Goal: Task Accomplishment & Management: Manage account settings

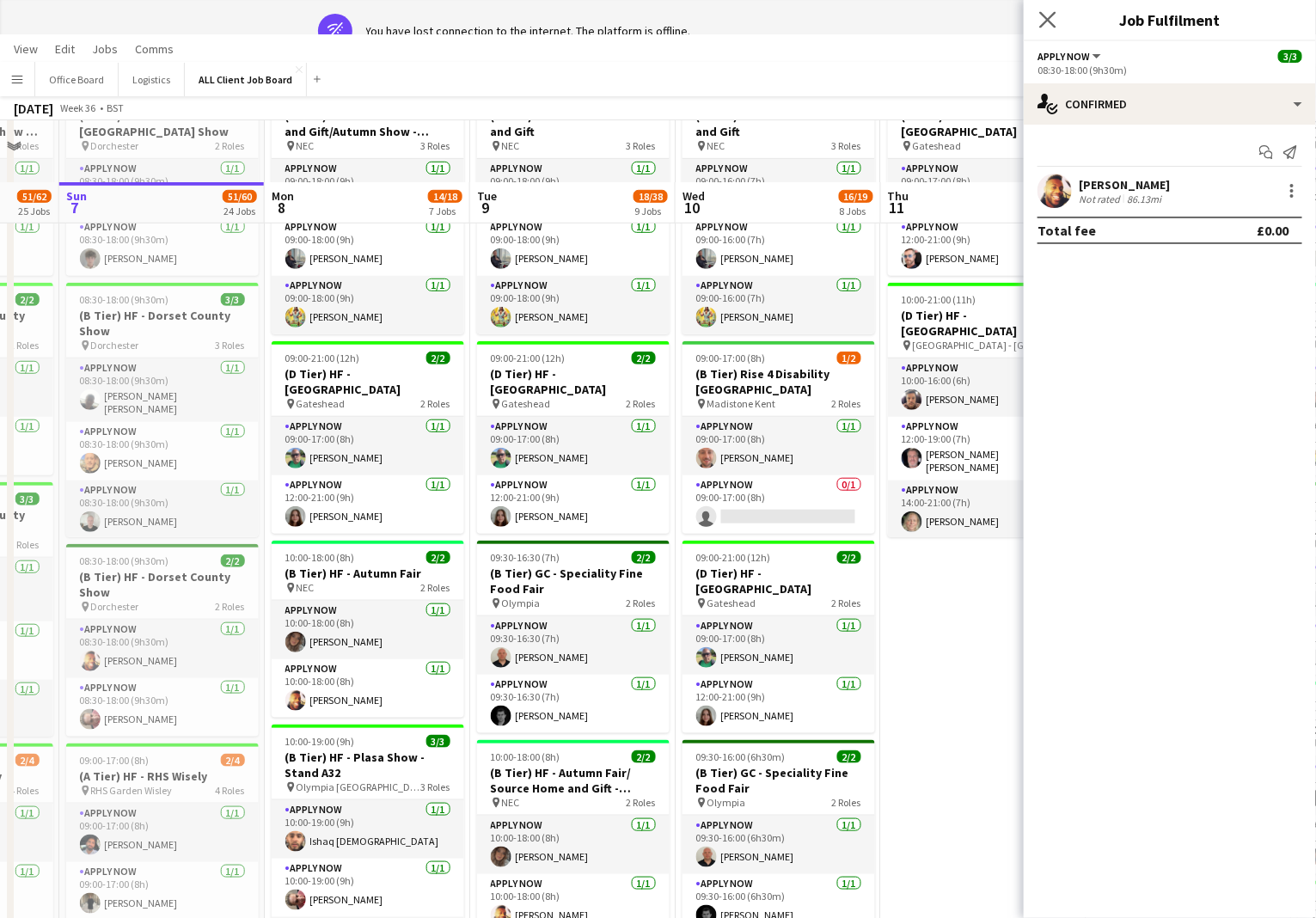
click at [1056, 22] on icon "Close pop-in" at bounding box center [1047, 19] width 17 height 17
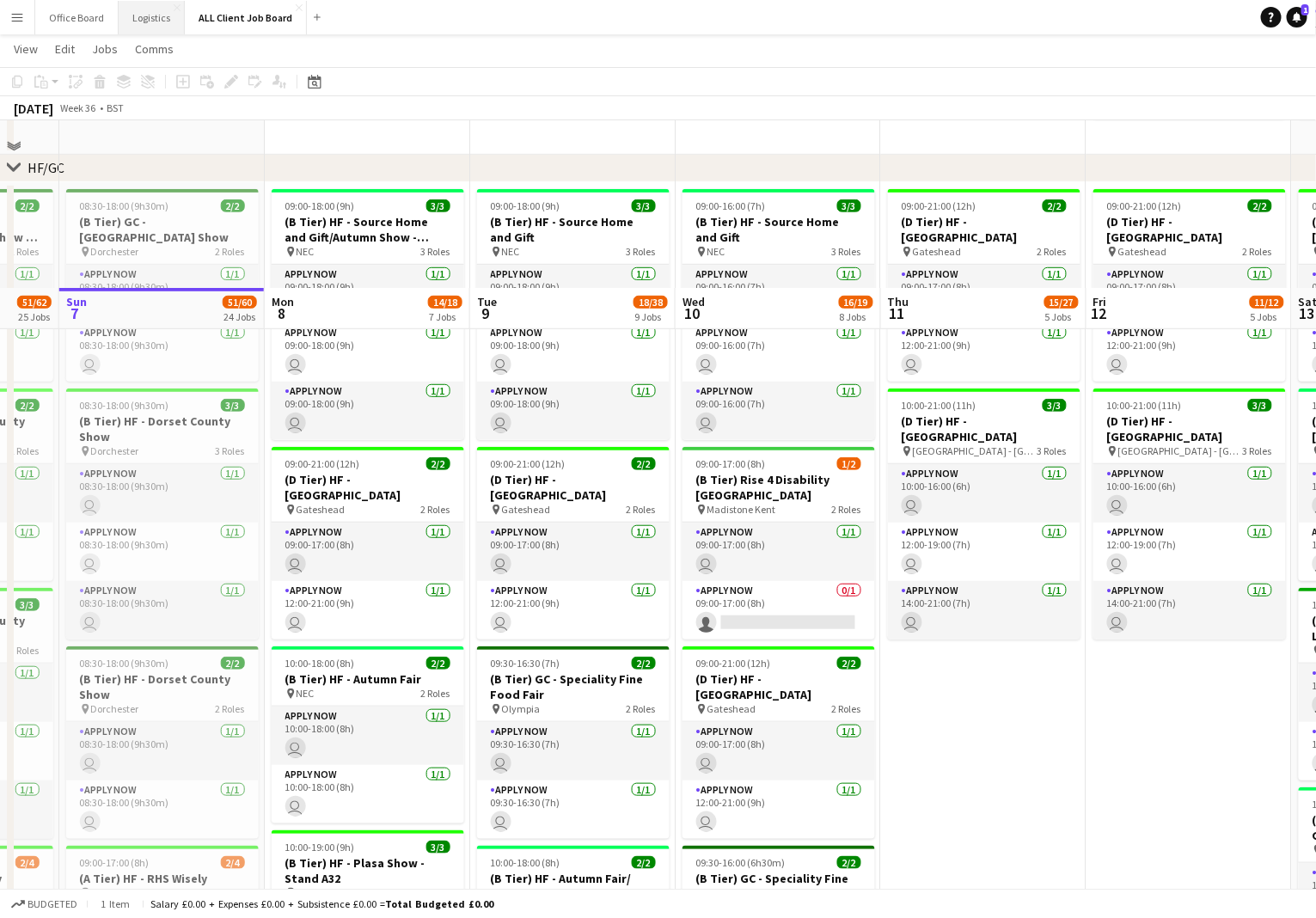
scroll to position [426, 0]
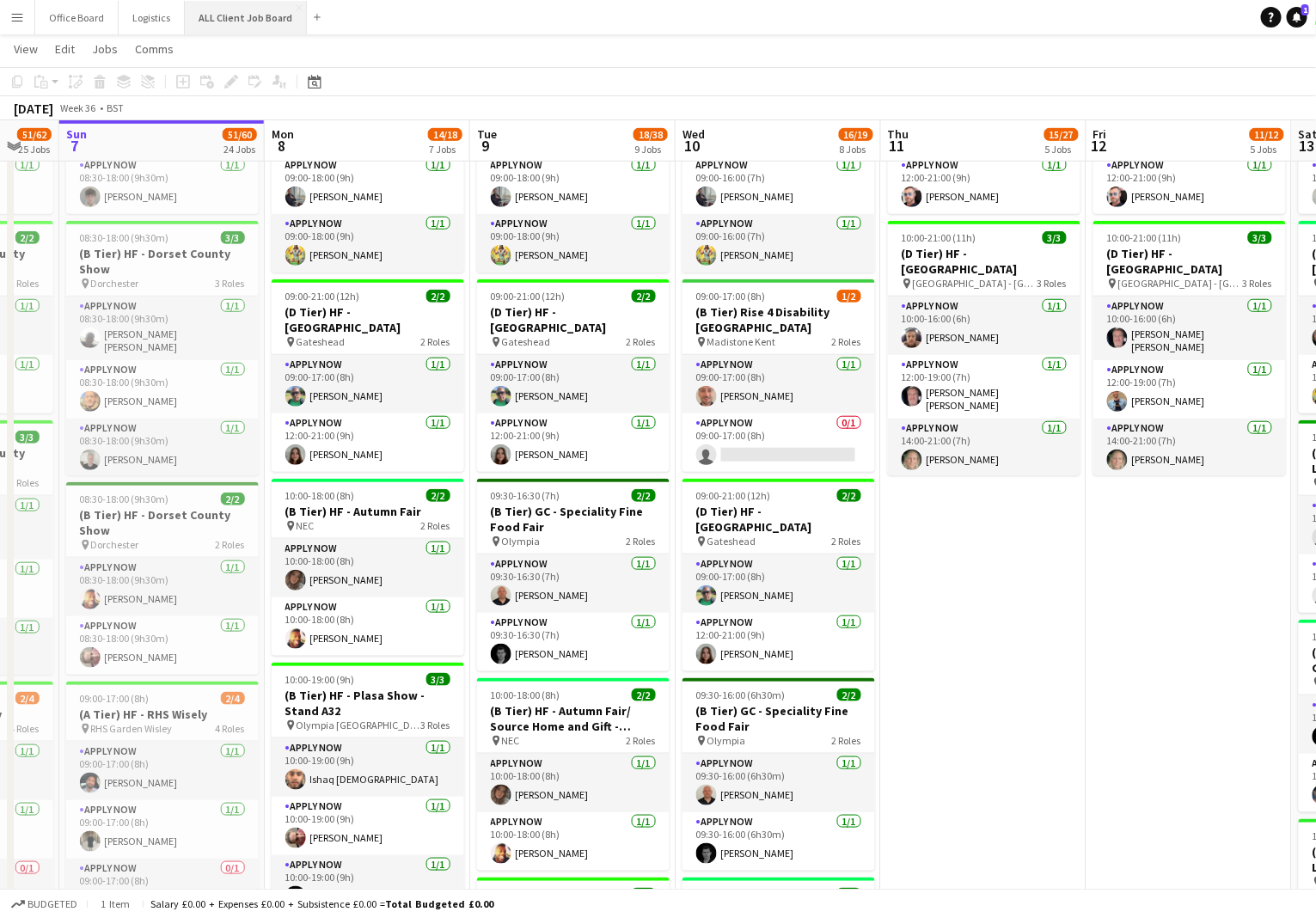
click at [226, 19] on button "ALL Client Job Board Close" at bounding box center [246, 17] width 122 height 33
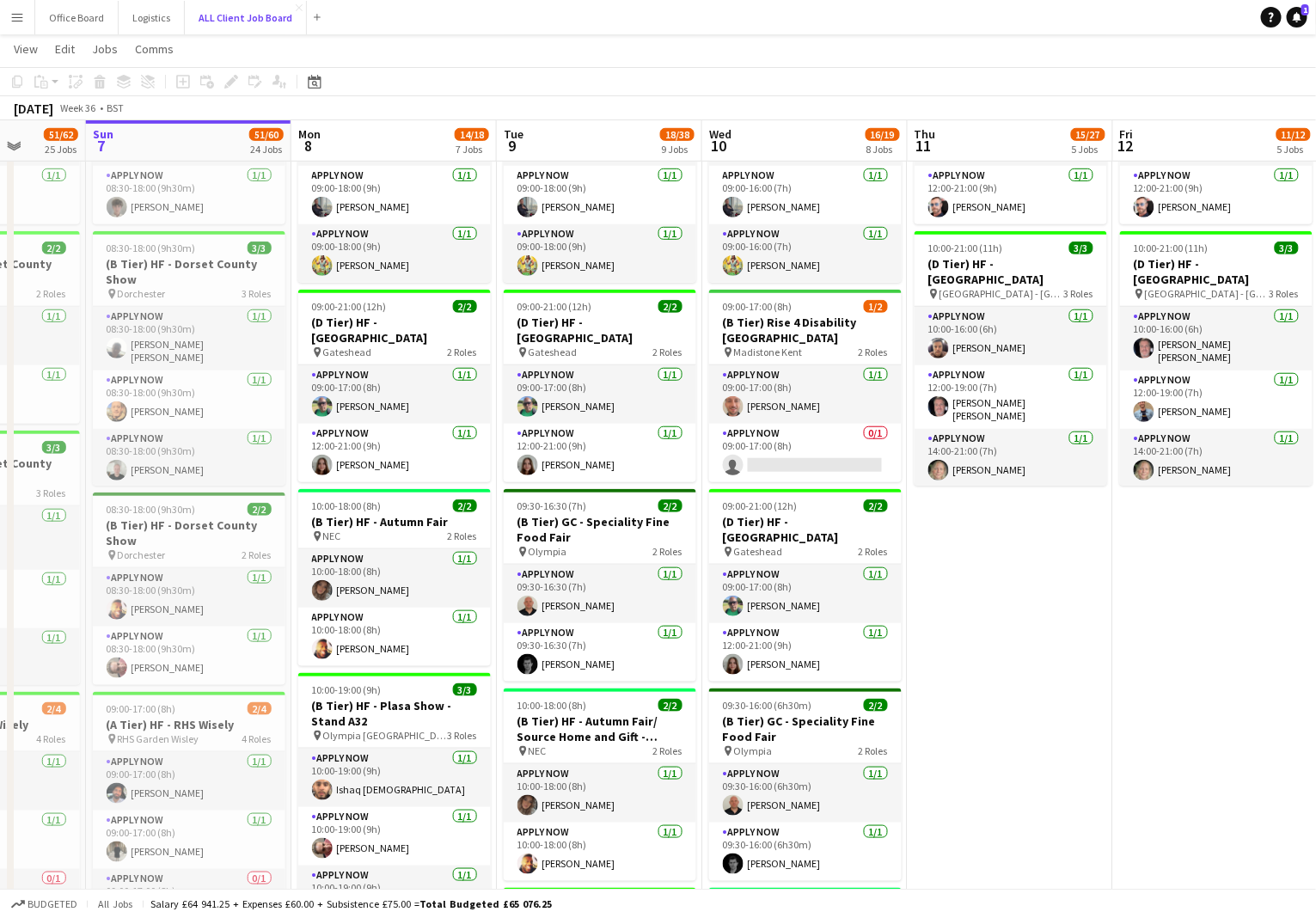
scroll to position [0, 532]
click at [84, 9] on button "Office Board Close" at bounding box center [76, 17] width 84 height 33
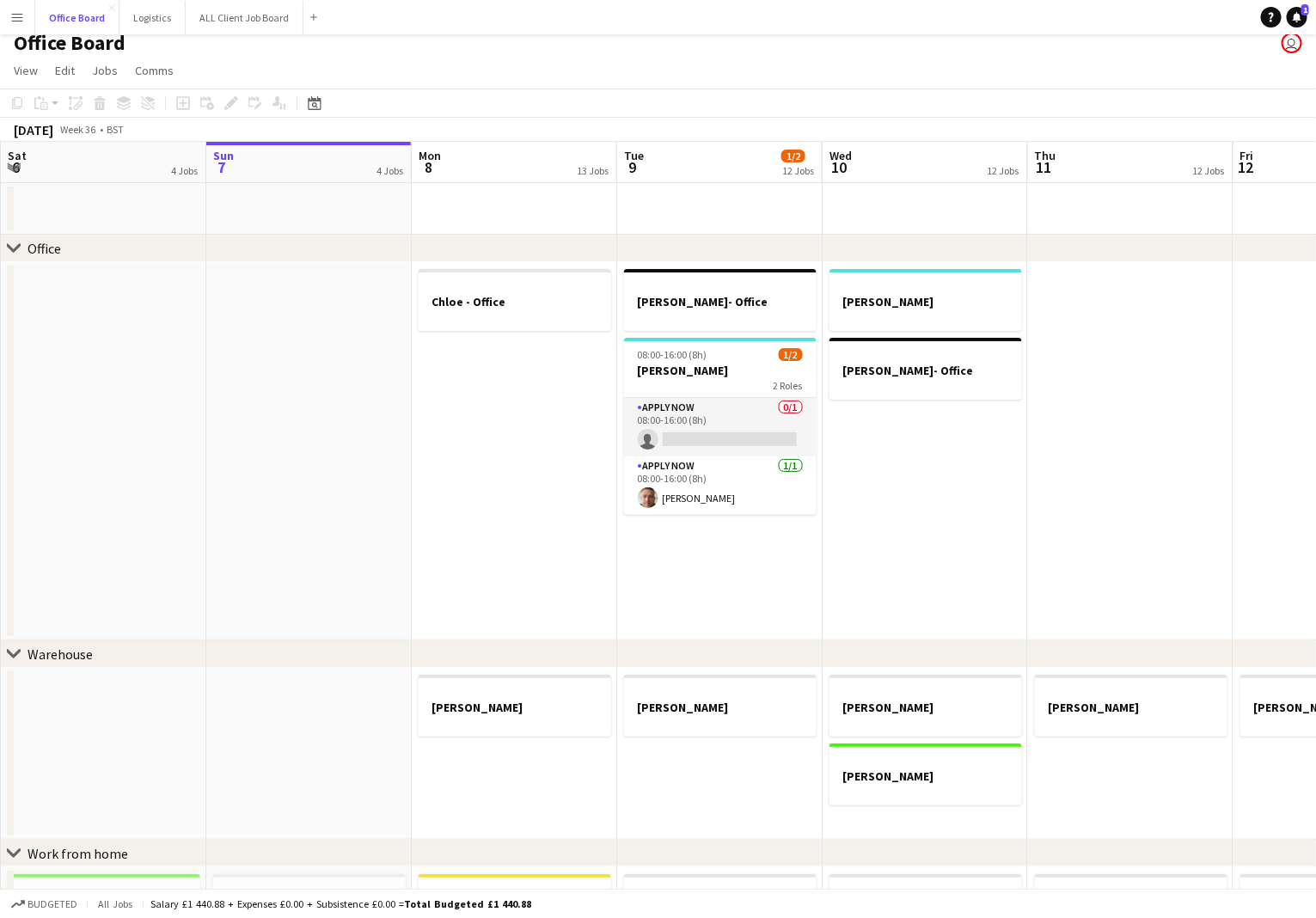
scroll to position [6, 0]
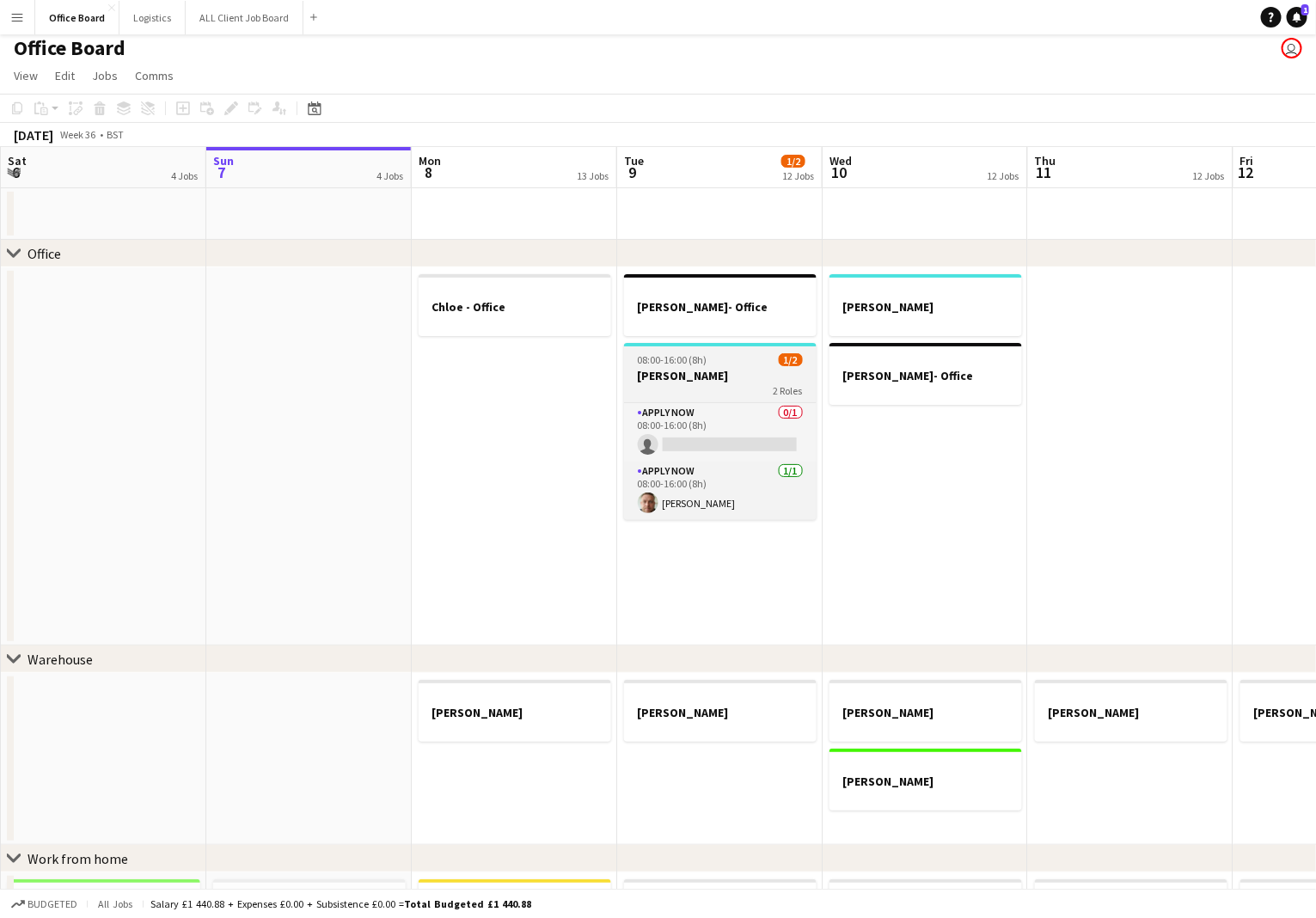
click at [708, 373] on h3 "[PERSON_NAME]" at bounding box center [720, 375] width 192 height 16
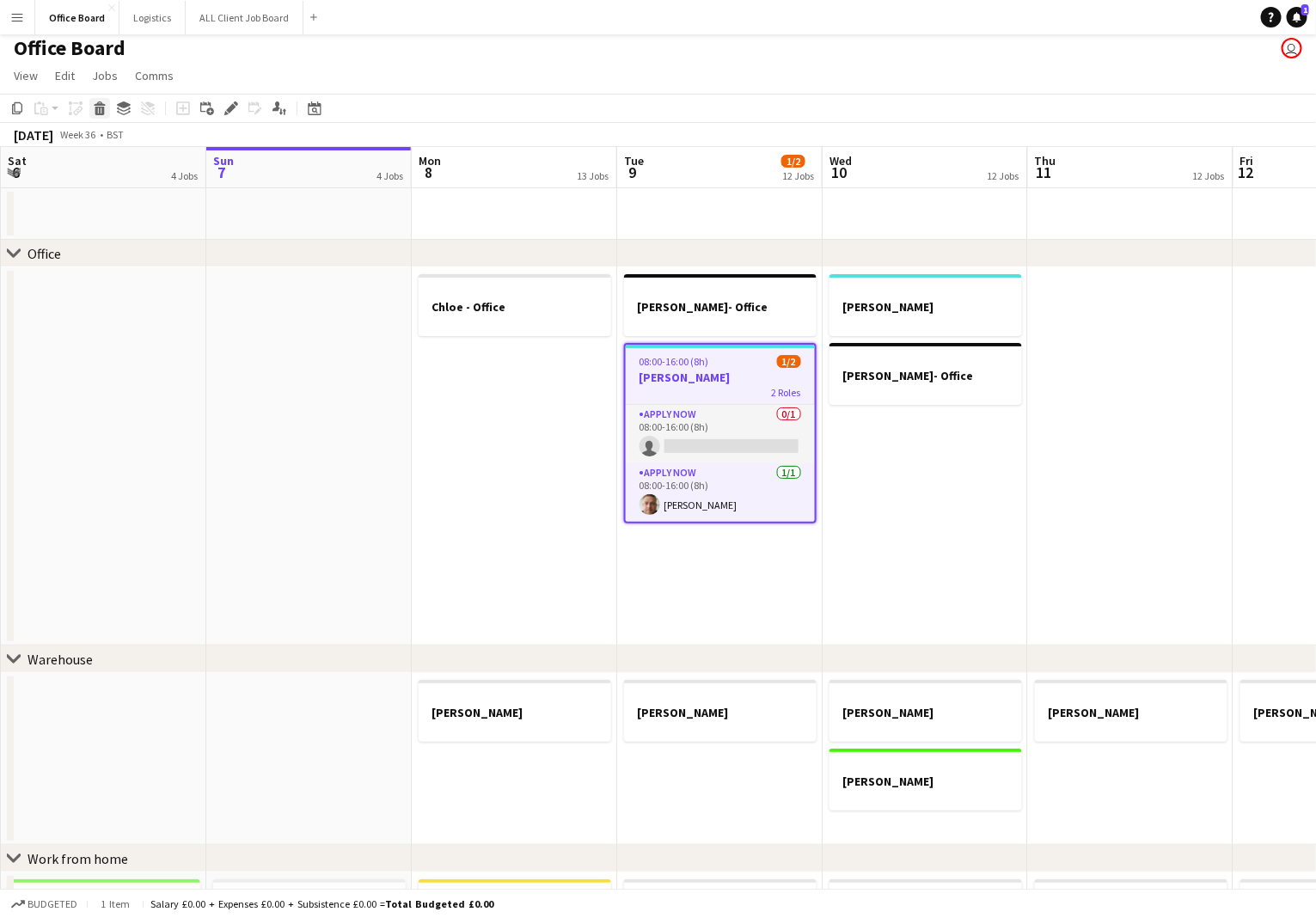
click at [98, 107] on icon at bounding box center [100, 110] width 9 height 8
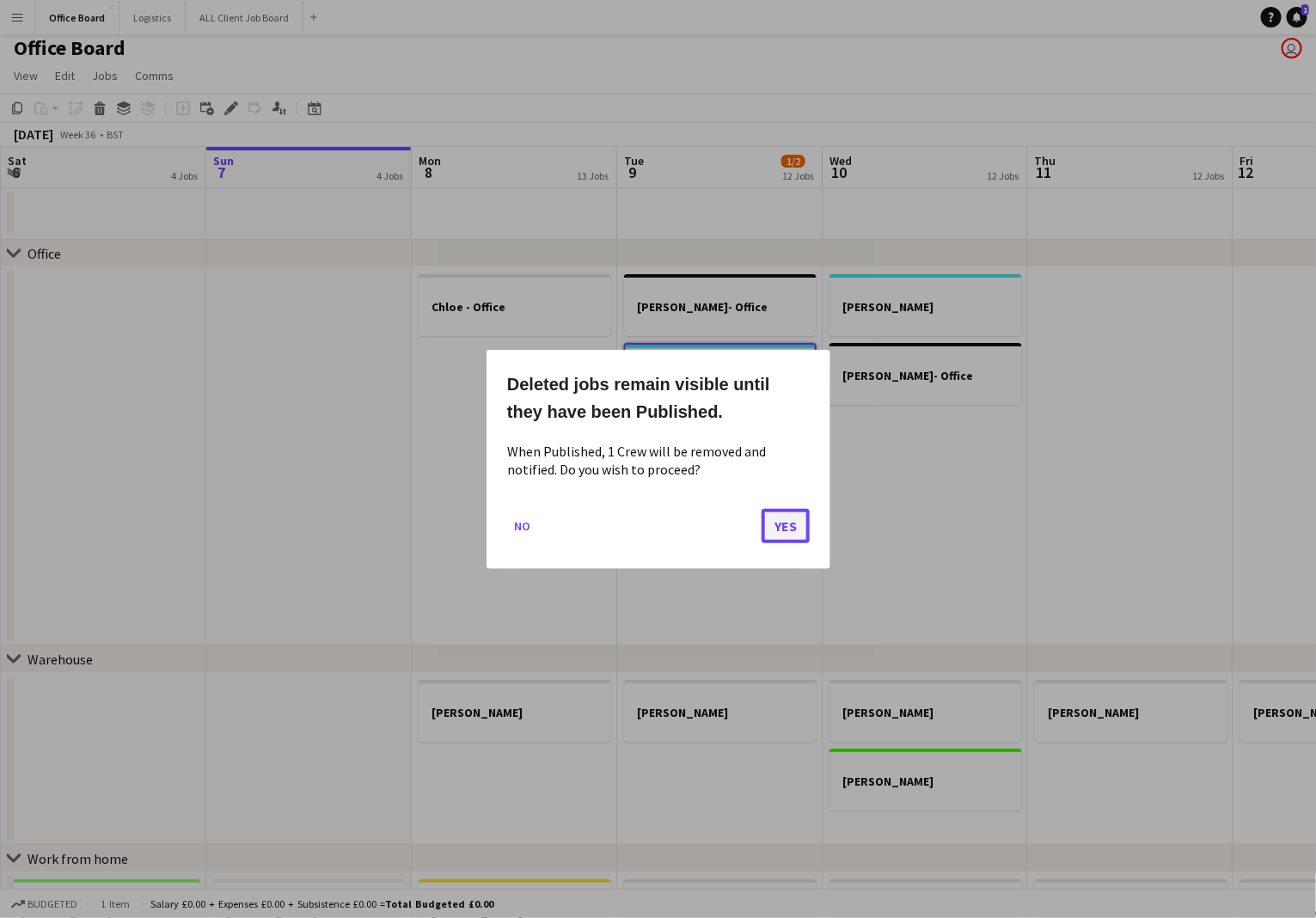
click at [780, 525] on button "Yes" at bounding box center [785, 524] width 48 height 34
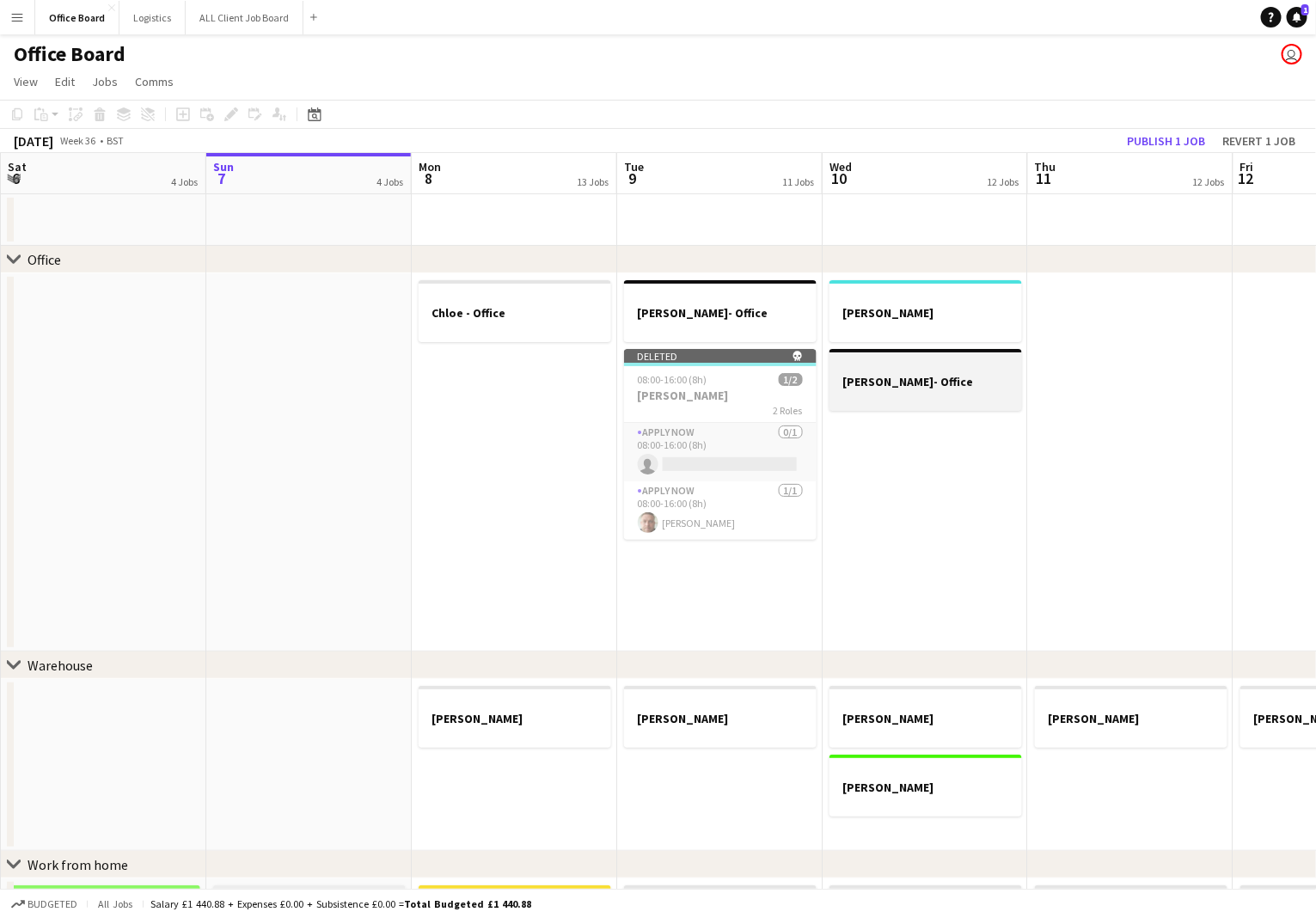
scroll to position [6, 0]
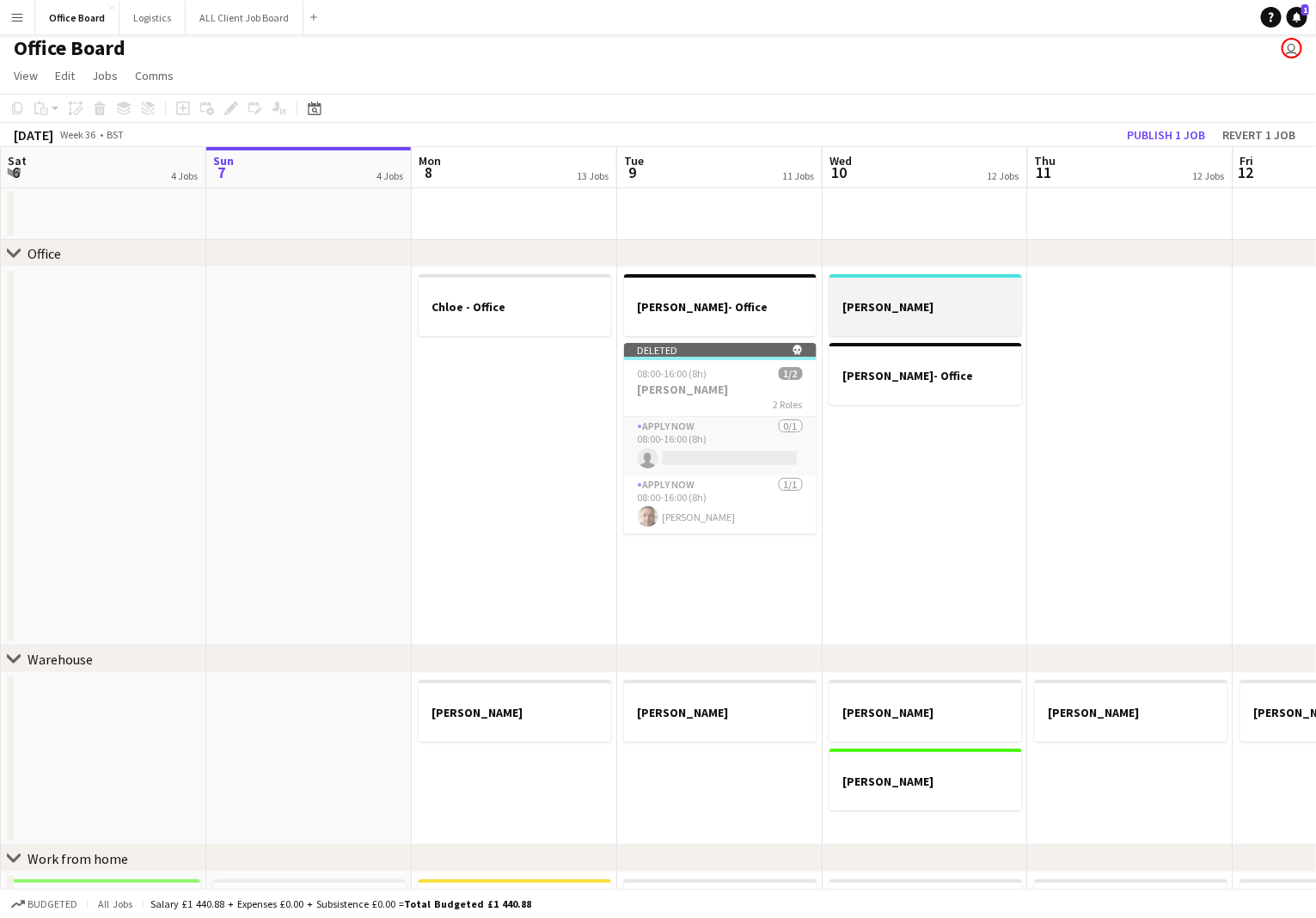
click at [885, 299] on h3 "[PERSON_NAME]" at bounding box center [925, 306] width 192 height 16
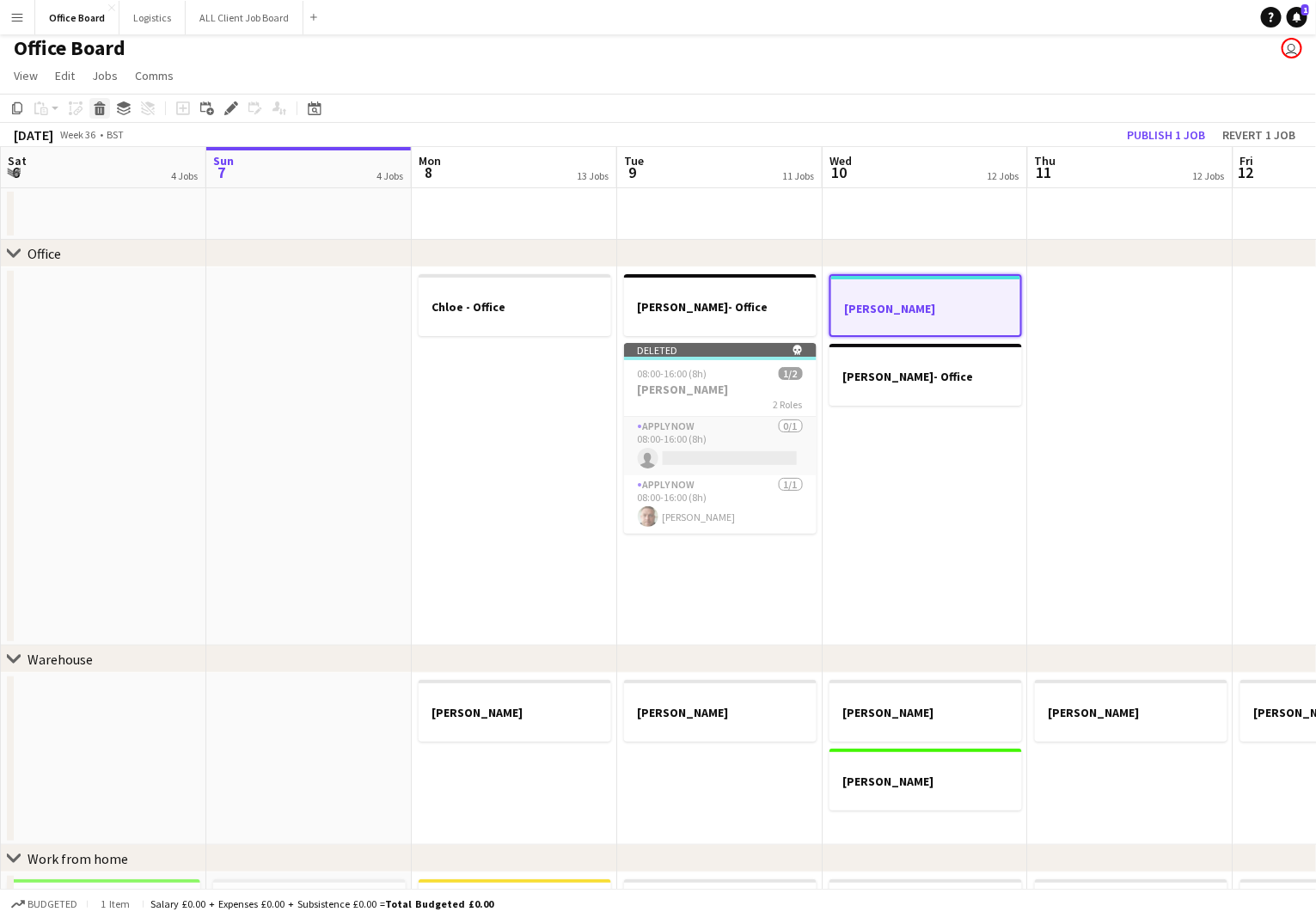
click at [98, 107] on icon at bounding box center [100, 110] width 9 height 8
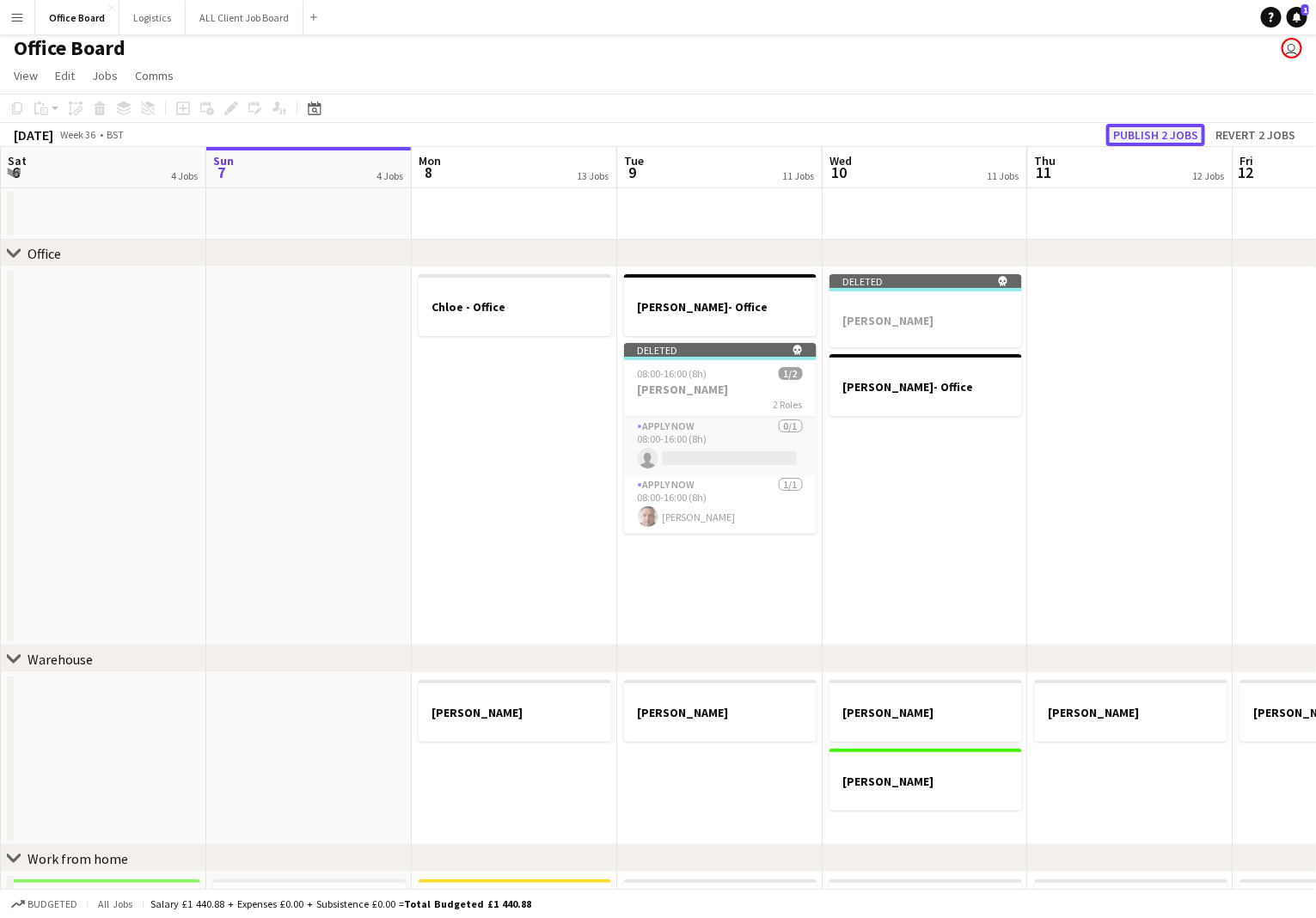
click at [1146, 132] on button "Publish 2 jobs" at bounding box center [1155, 135] width 98 height 22
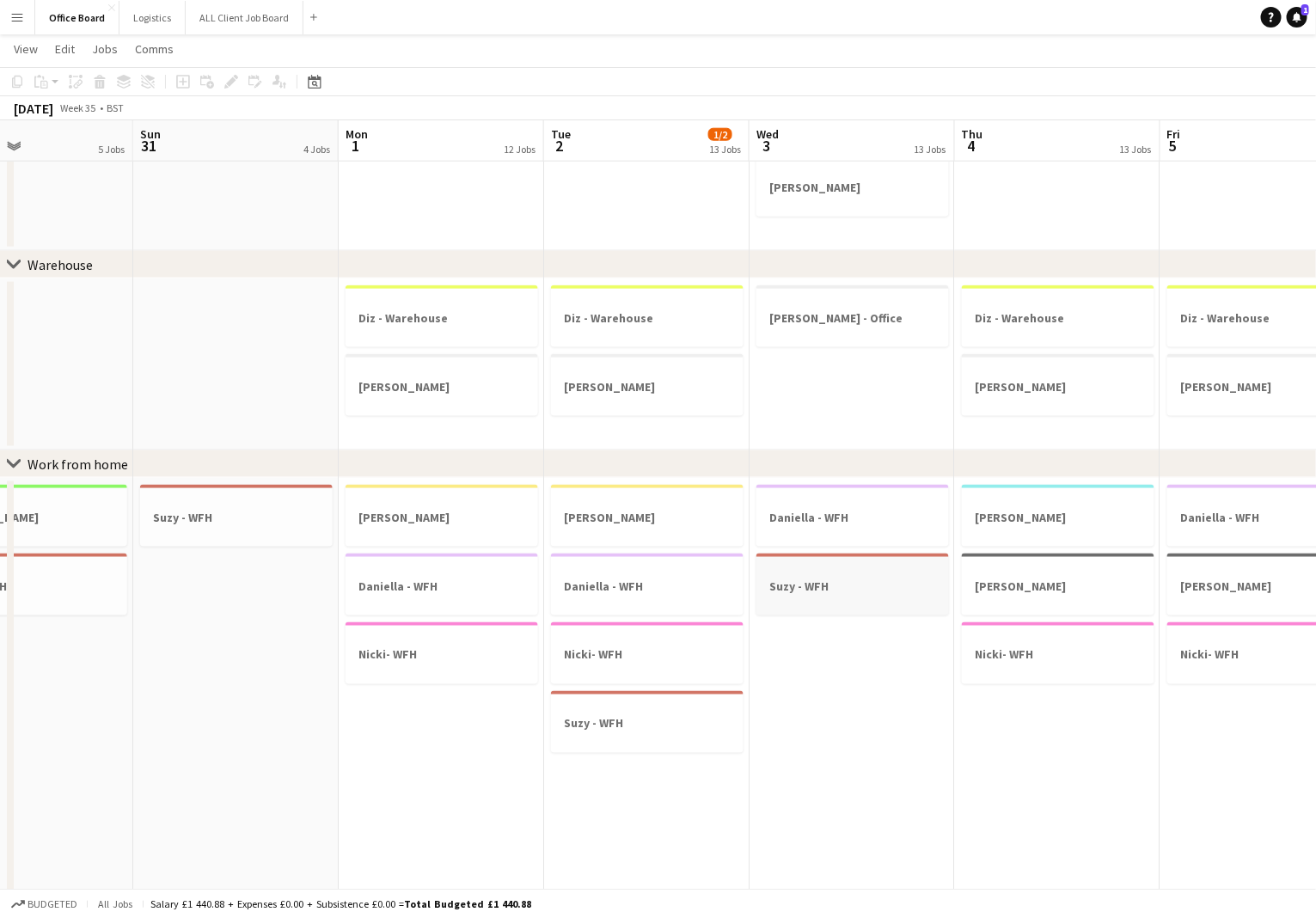
scroll to position [744, 0]
click at [1050, 517] on h3 "[PERSON_NAME]" at bounding box center [1058, 516] width 192 height 16
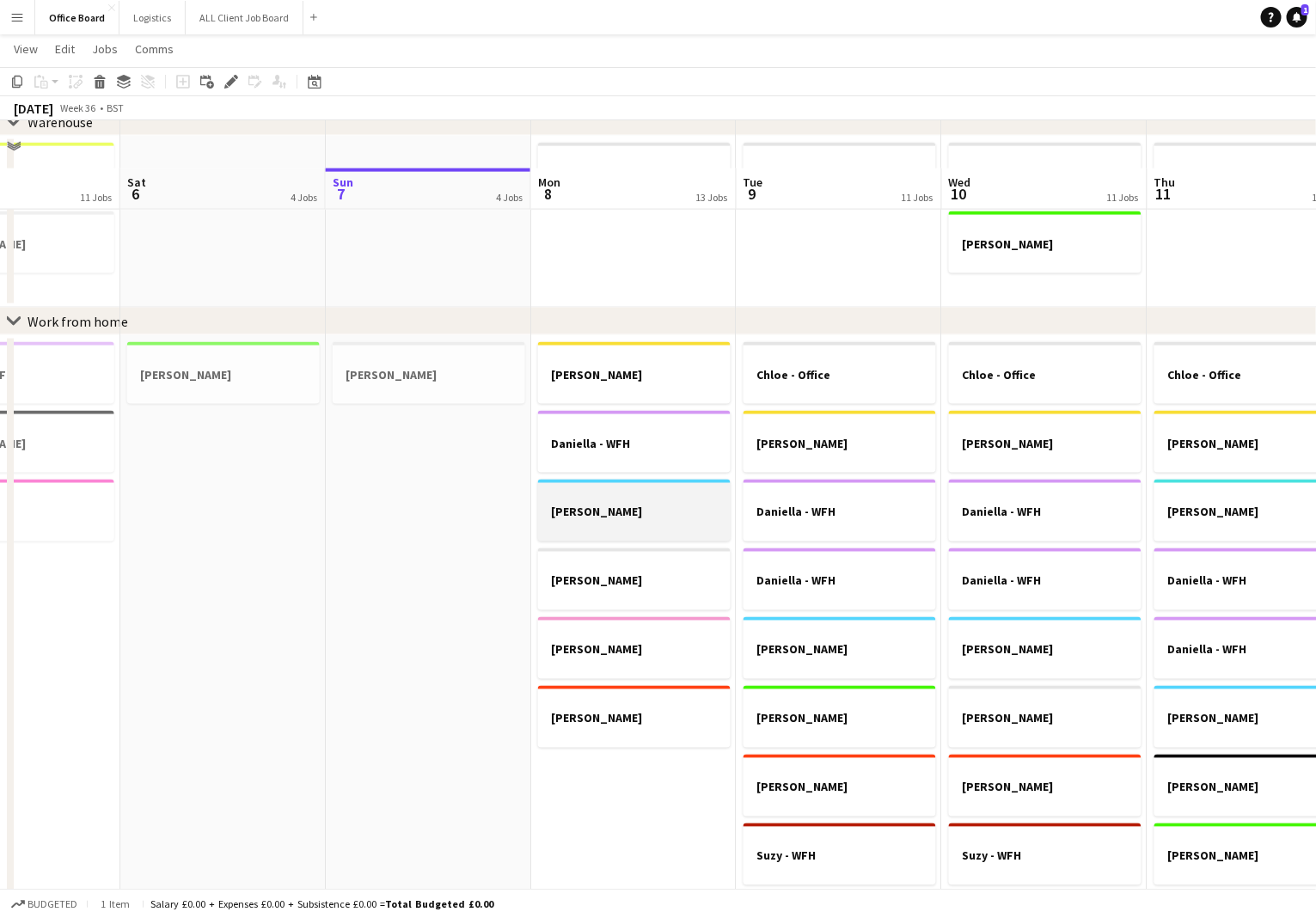
scroll to position [932, 0]
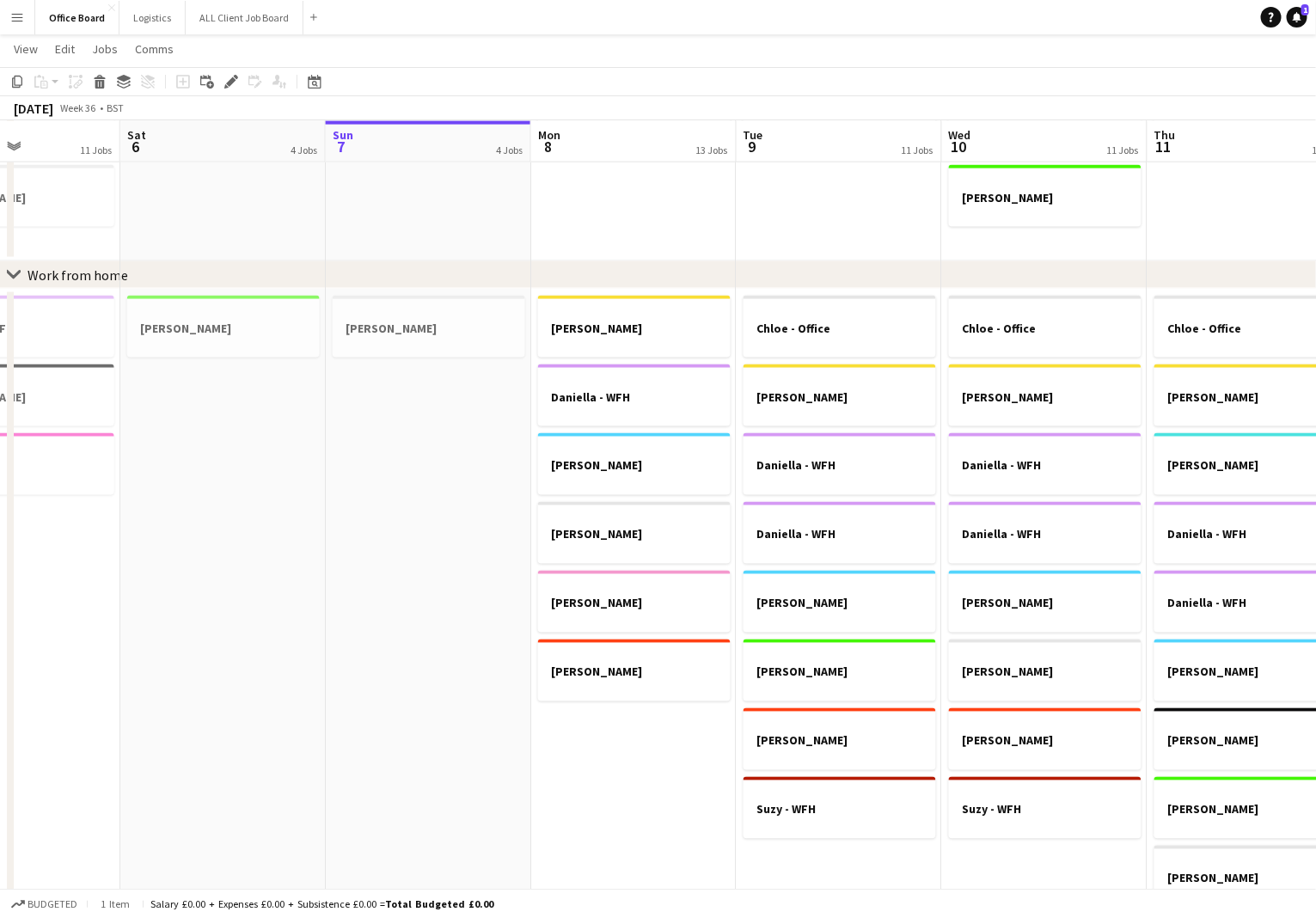
click at [639, 749] on app-date-cell "[PERSON_NAME] [PERSON_NAME] [PERSON_NAME] [PERSON_NAME] [PERSON_NAME] [PERSON_N…" at bounding box center [634, 684] width 205 height 791
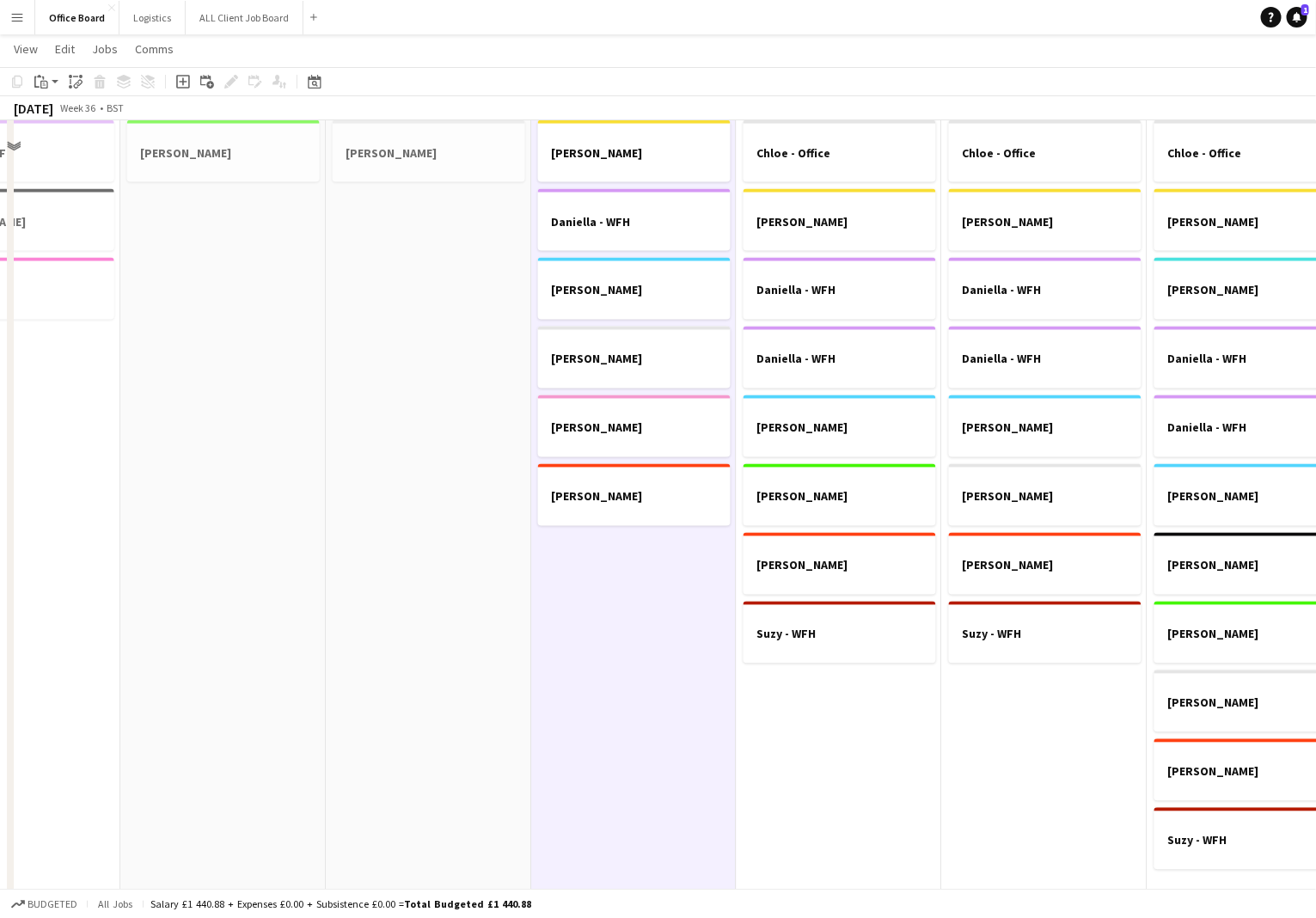
scroll to position [1110, 0]
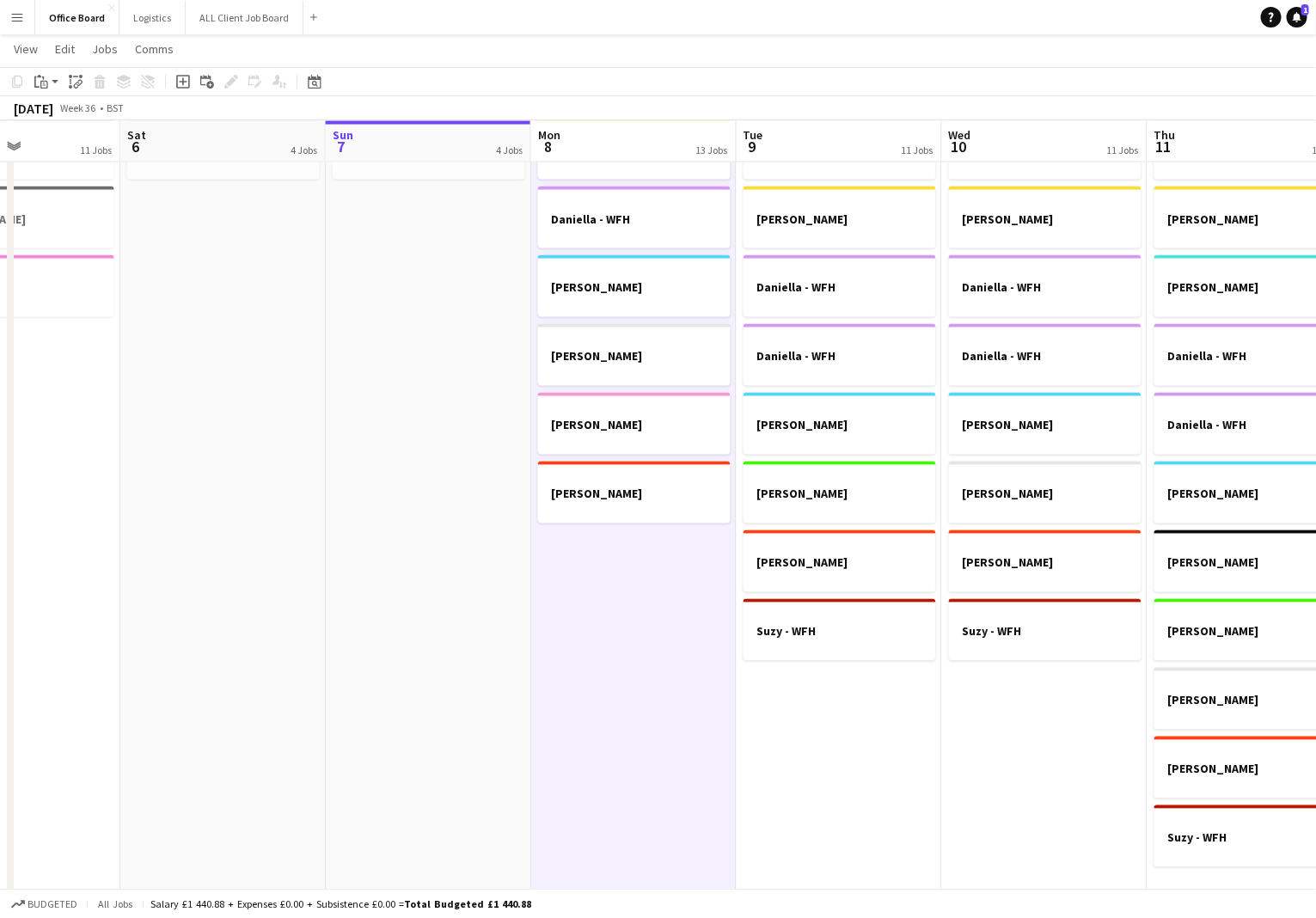
click at [827, 785] on app-date-cell "[PERSON_NAME] - Office [PERSON_NAME] [PERSON_NAME] [PERSON_NAME] - WFH [PERSON_…" at bounding box center [839, 507] width 205 height 791
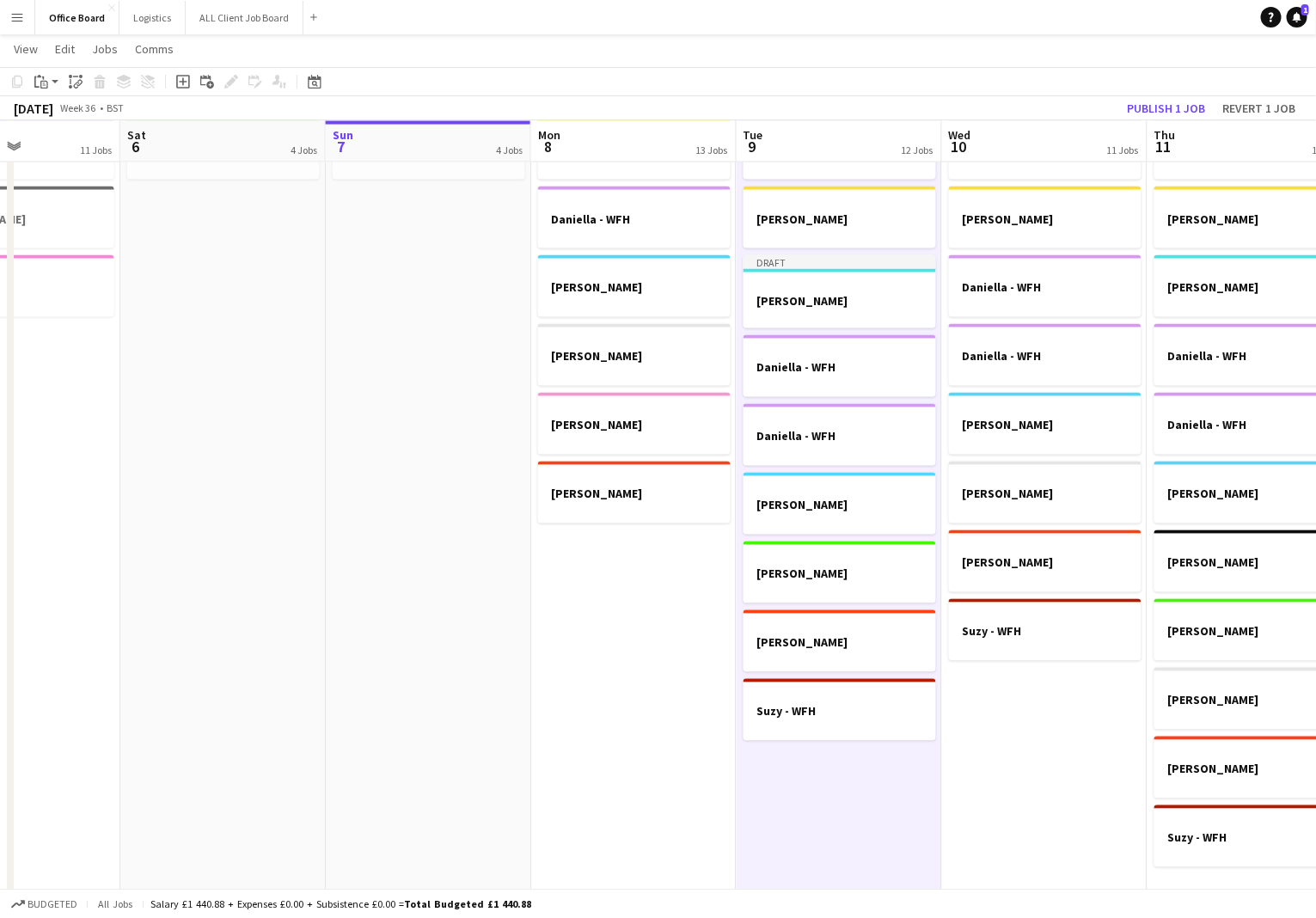
click at [1041, 764] on app-date-cell "[PERSON_NAME] - Office [PERSON_NAME] [PERSON_NAME] [PERSON_NAME] [PERSON_NAME] …" at bounding box center [1044, 507] width 205 height 791
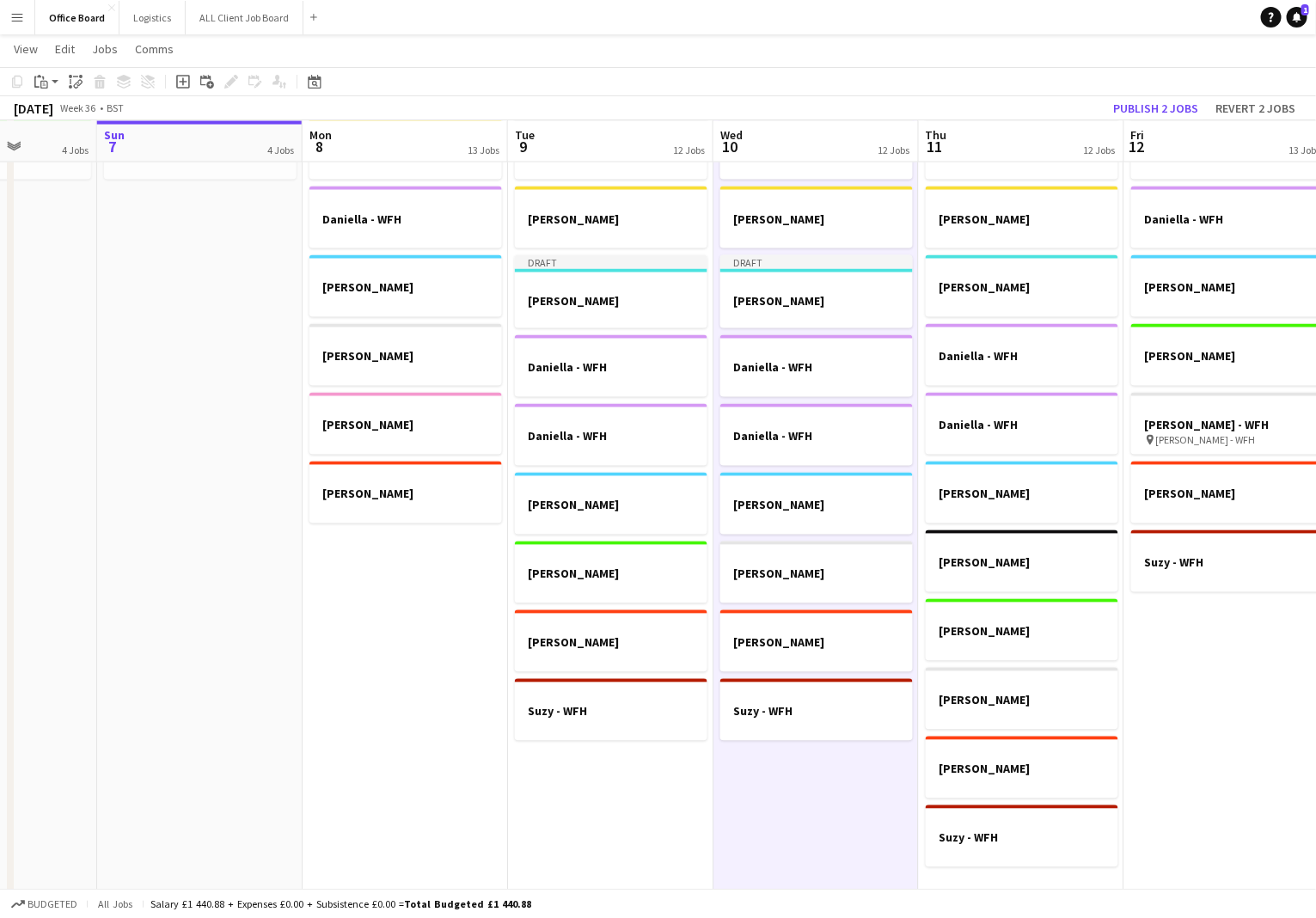
scroll to position [0, 587]
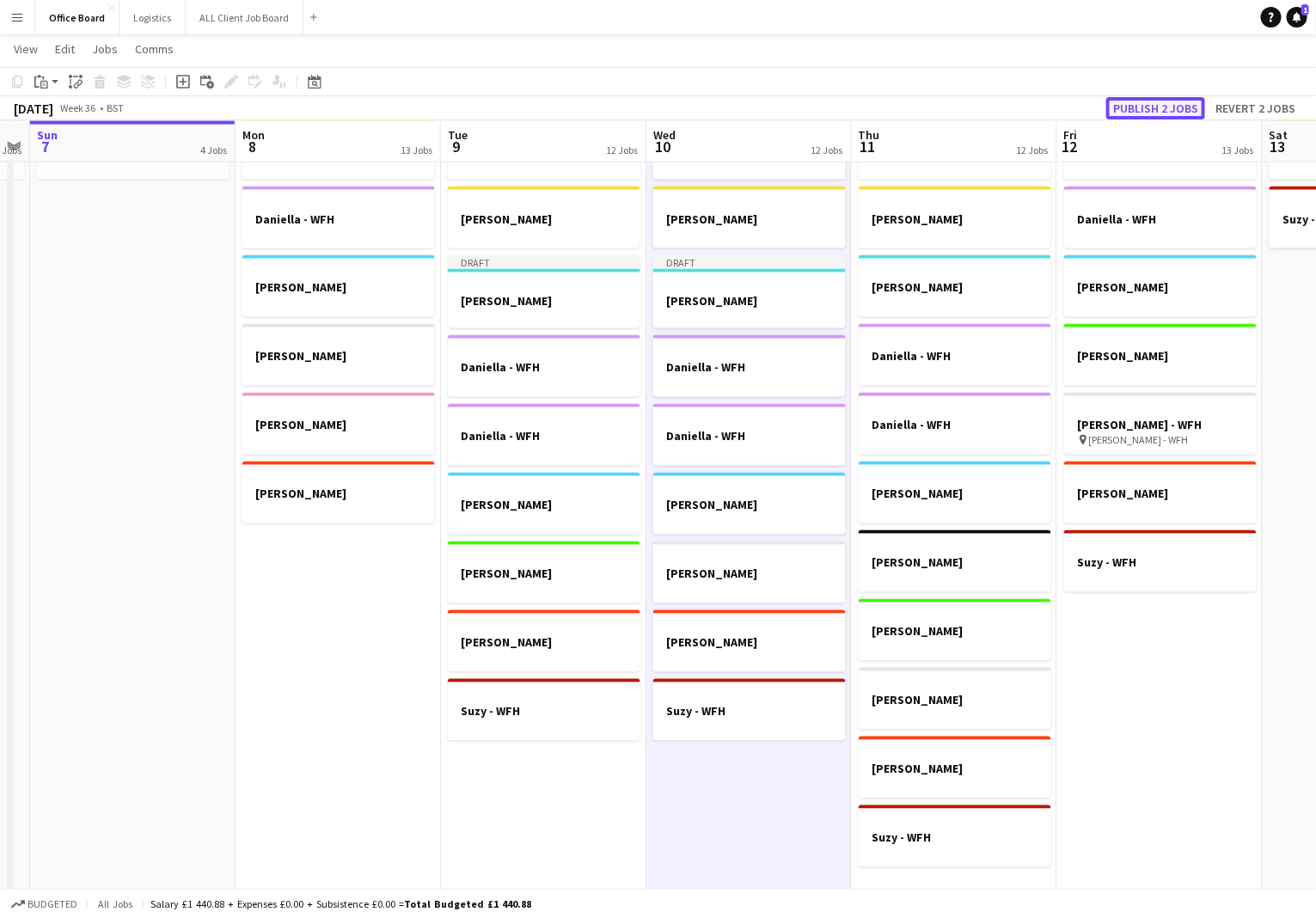
click at [1162, 104] on button "Publish 2 jobs" at bounding box center [1155, 109] width 98 height 22
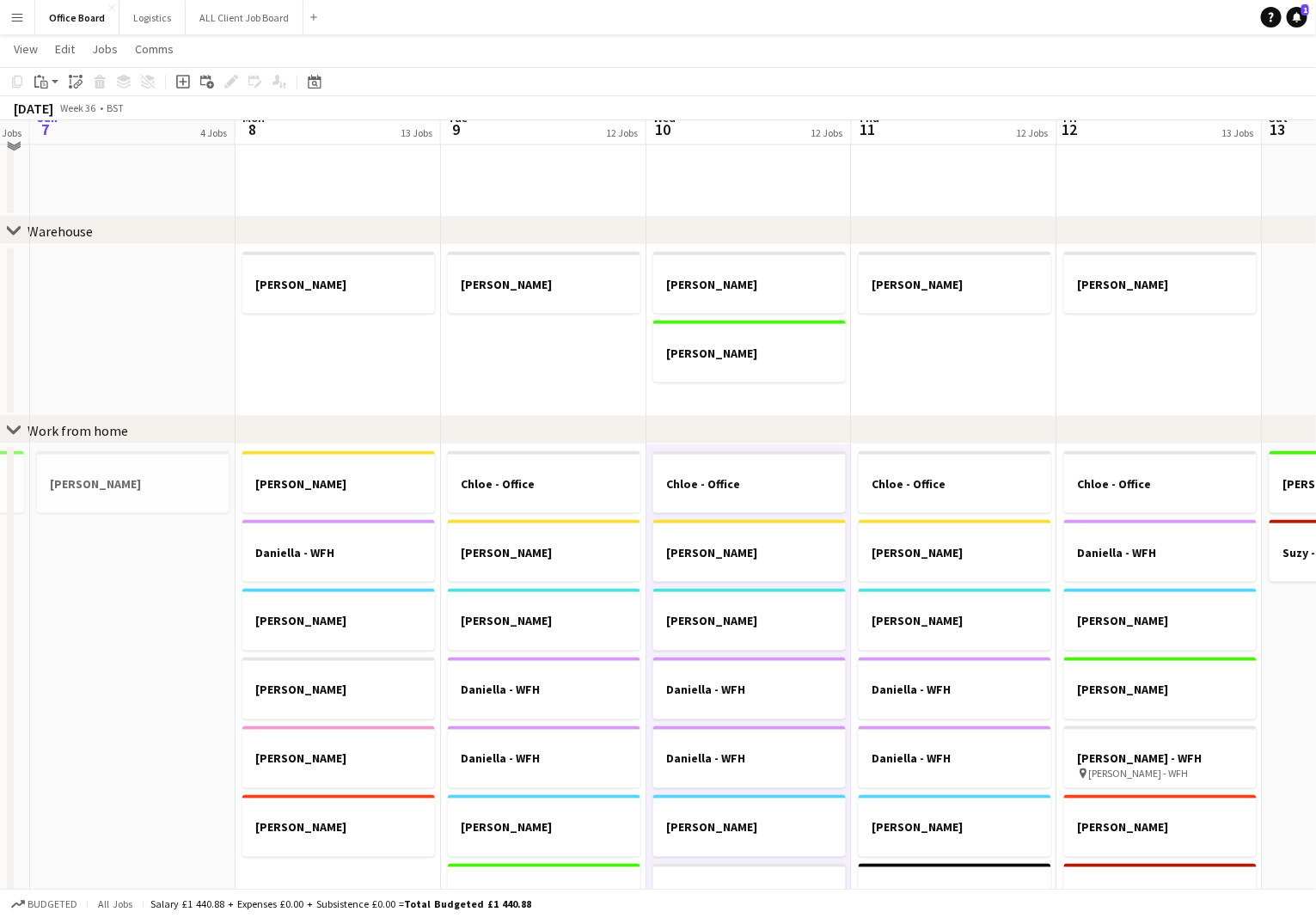
scroll to position [780, 0]
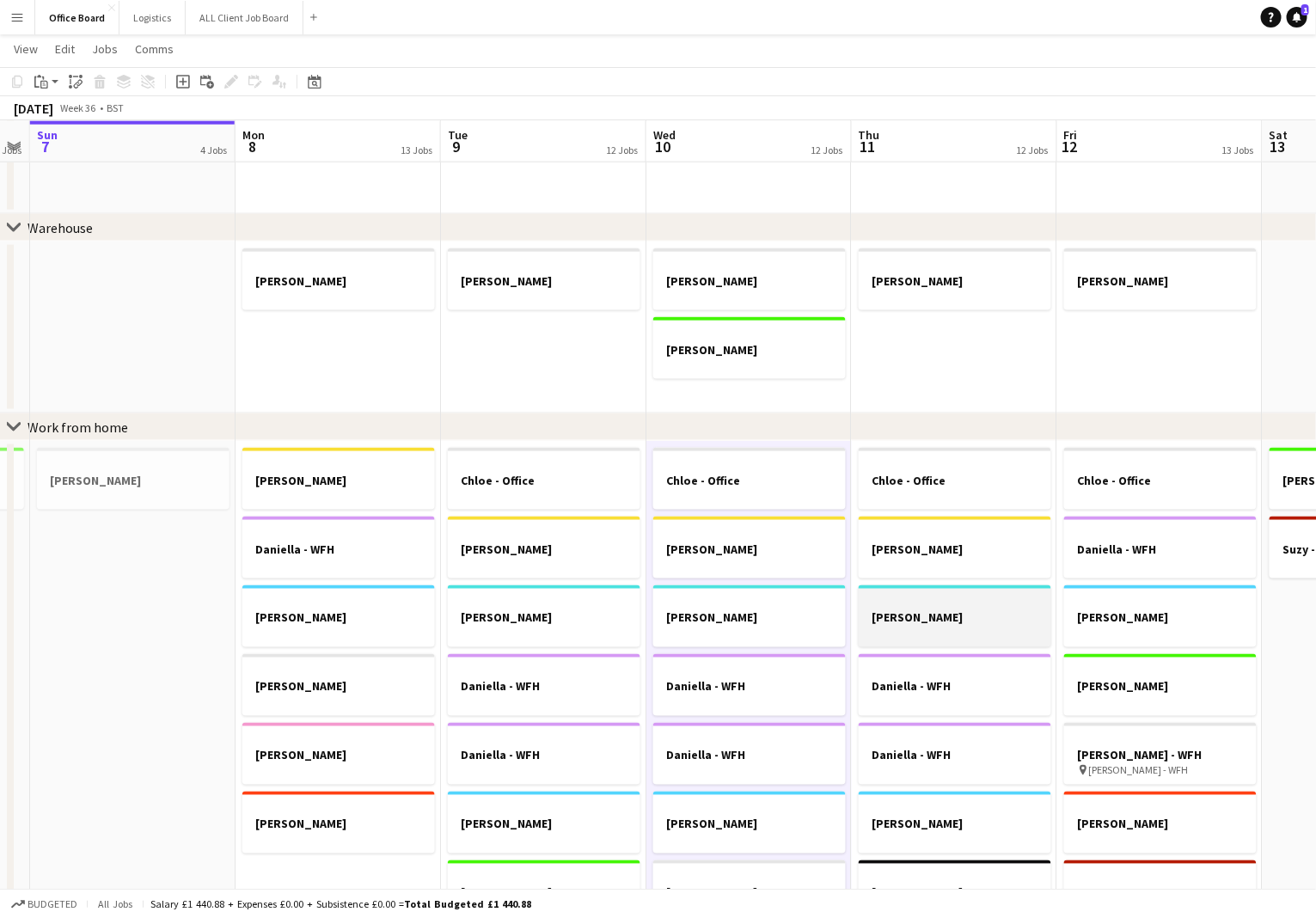
click at [921, 614] on h3 "[PERSON_NAME]" at bounding box center [955, 618] width 192 height 16
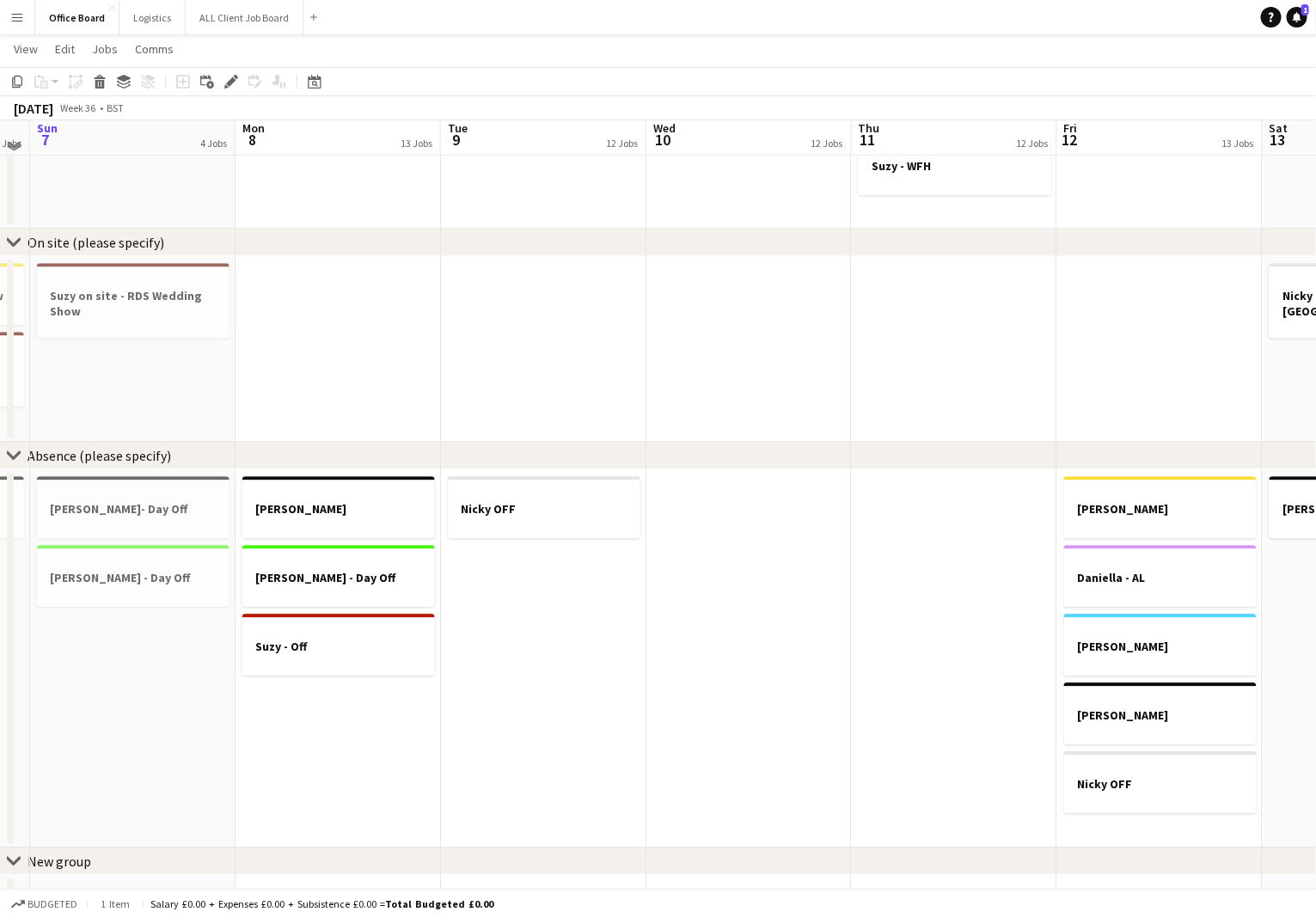
scroll to position [1785, 0]
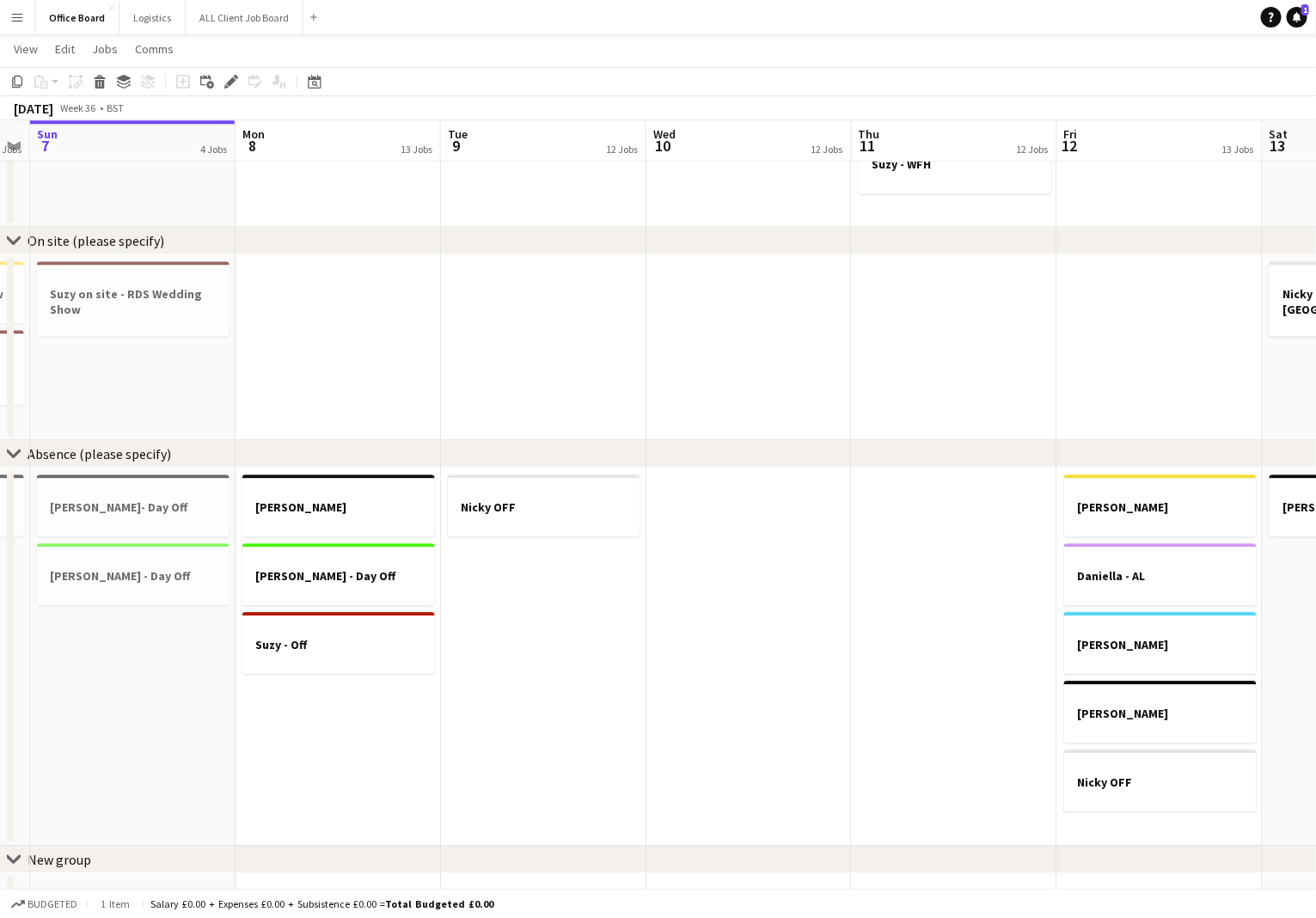
click at [1196, 316] on app-date-cell at bounding box center [1160, 348] width 205 height 186
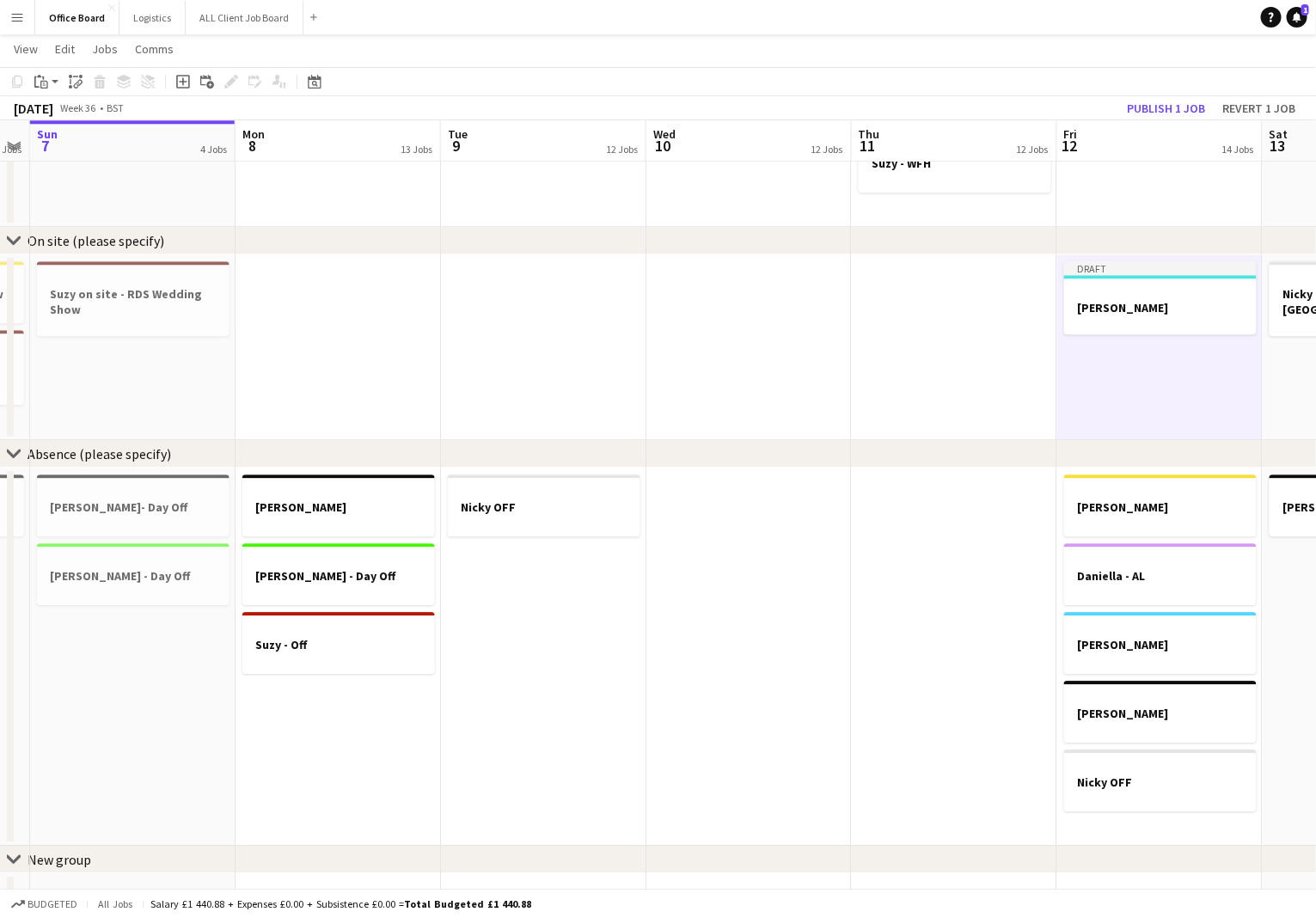
click at [848, 238] on div "chevron-right On site (please specify)" at bounding box center [658, 241] width 1316 height 28
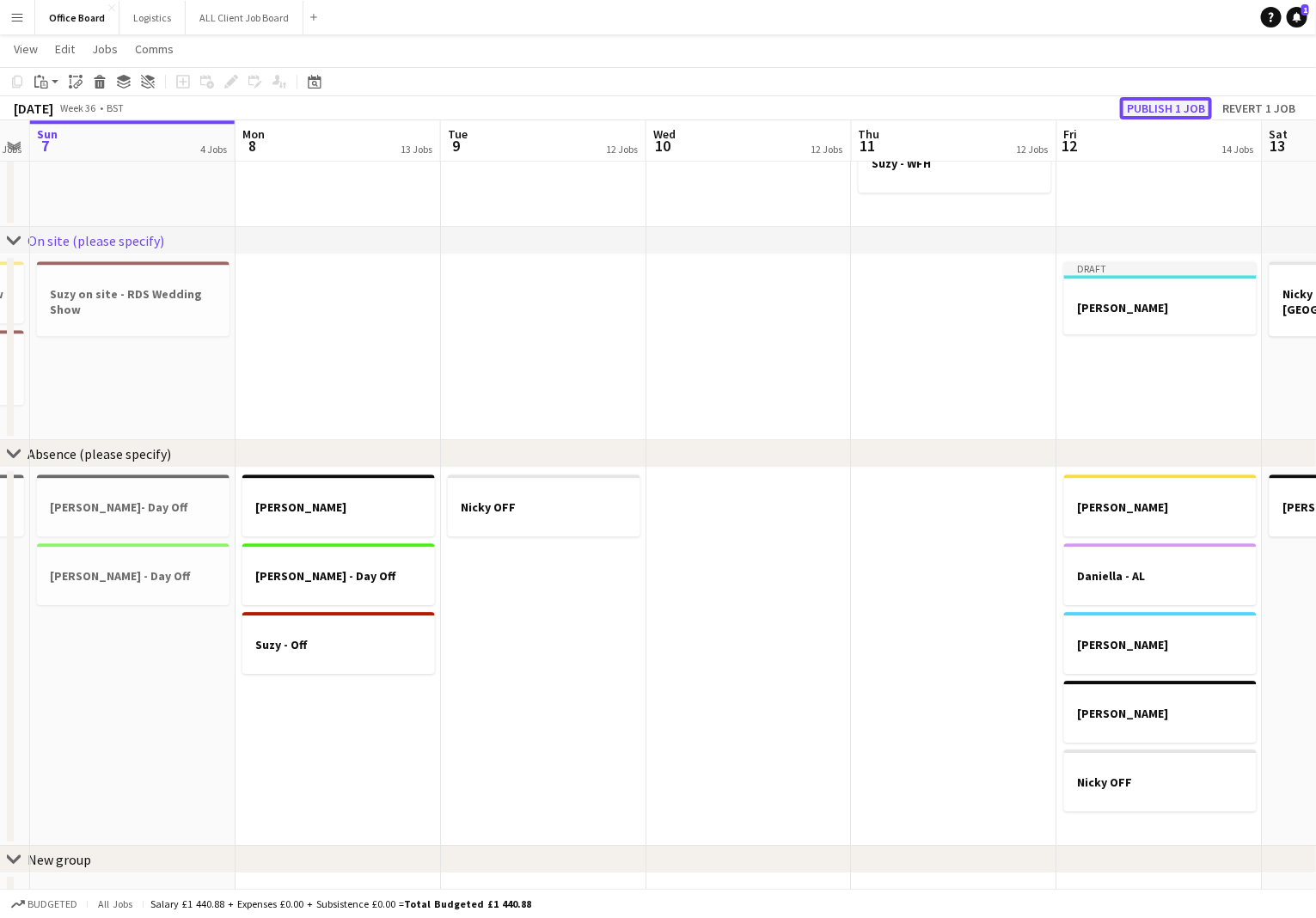
click at [1184, 109] on button "Publish 1 job" at bounding box center [1166, 109] width 92 height 22
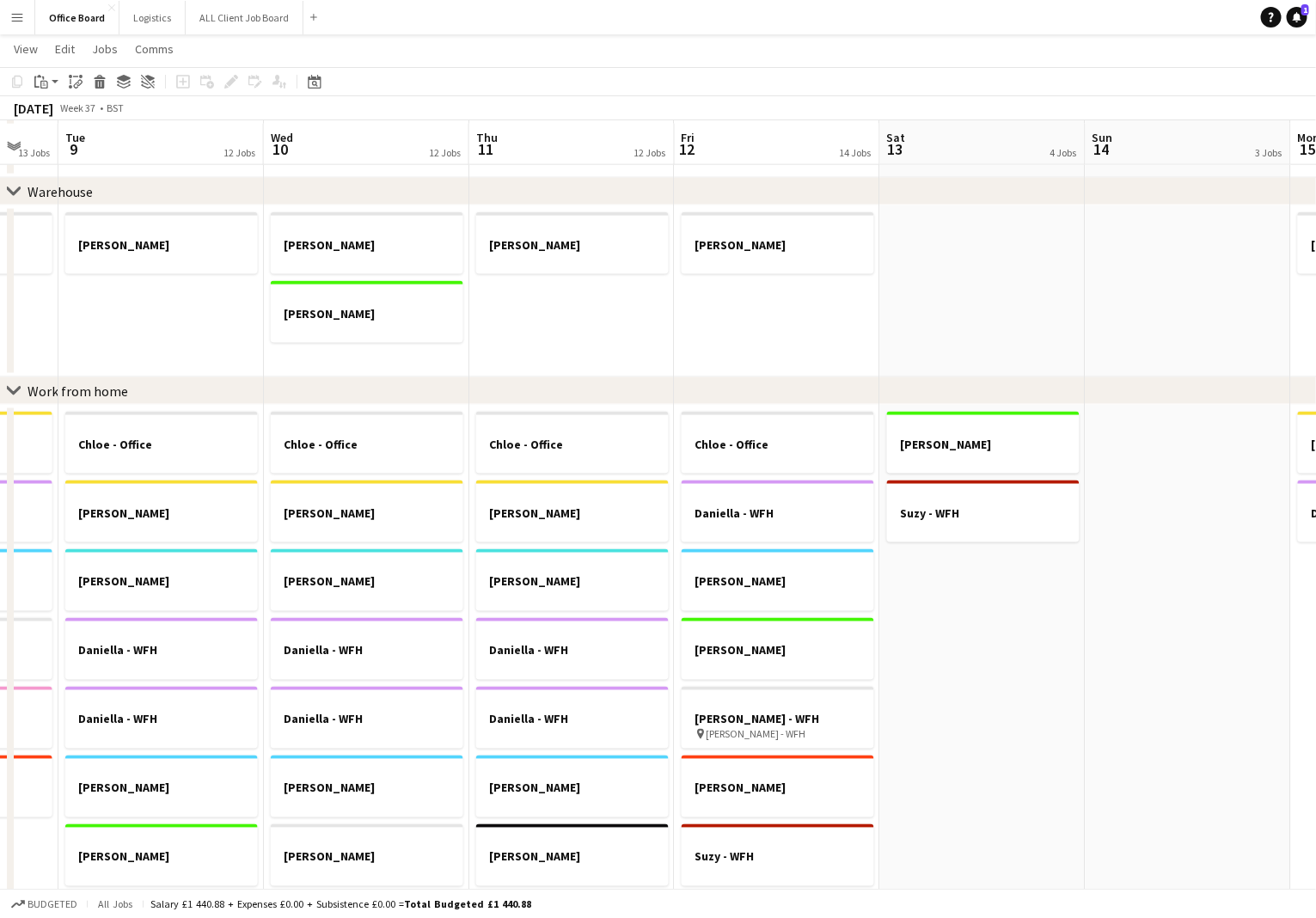
scroll to position [815, 0]
click at [244, 21] on button "ALL Client Job Board Close" at bounding box center [245, 17] width 118 height 33
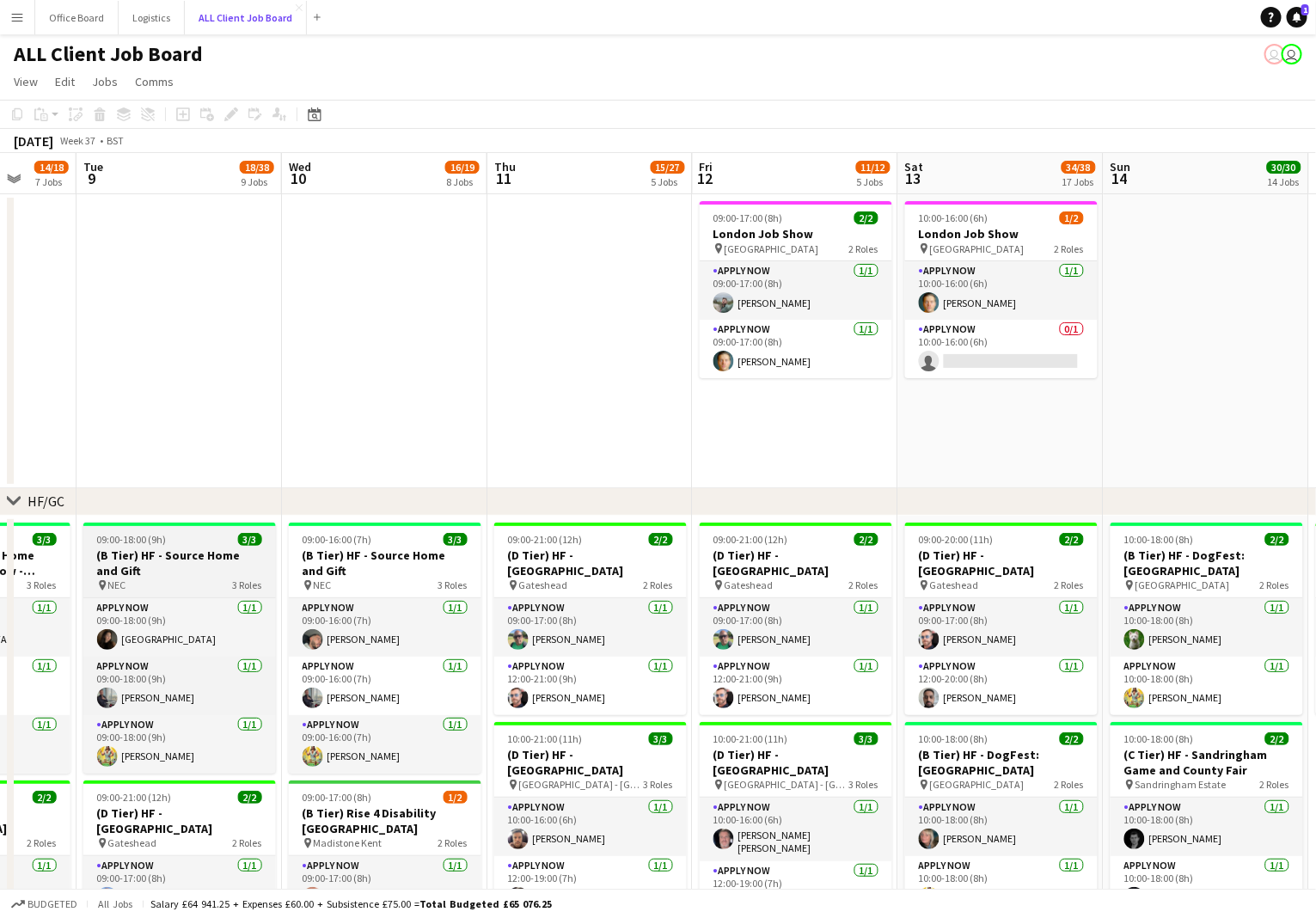
scroll to position [0, 779]
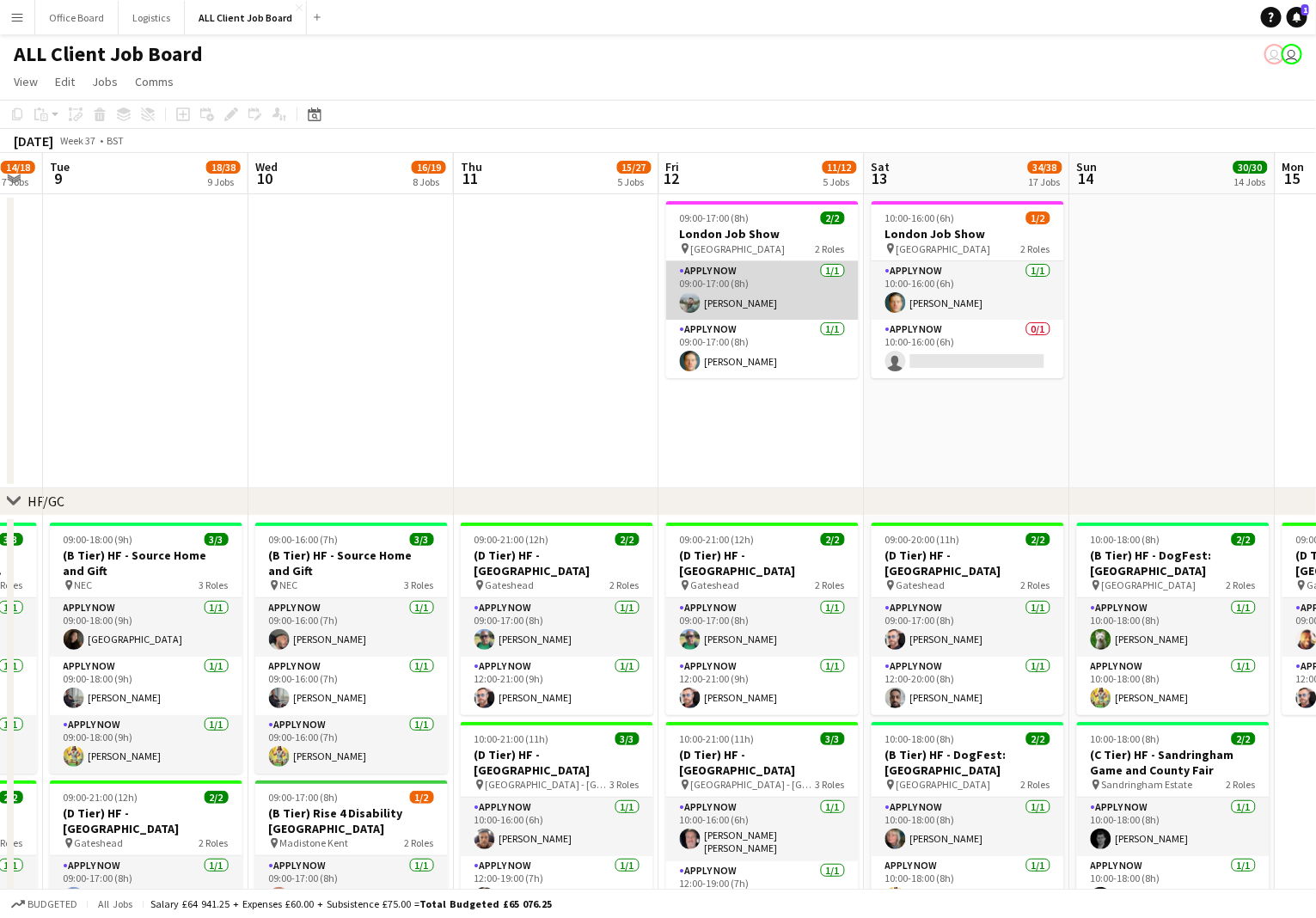
click at [727, 288] on app-card-role "APPLY NOW [DATE] 09:00-17:00 (8h) [PERSON_NAME]" at bounding box center [761, 291] width 192 height 59
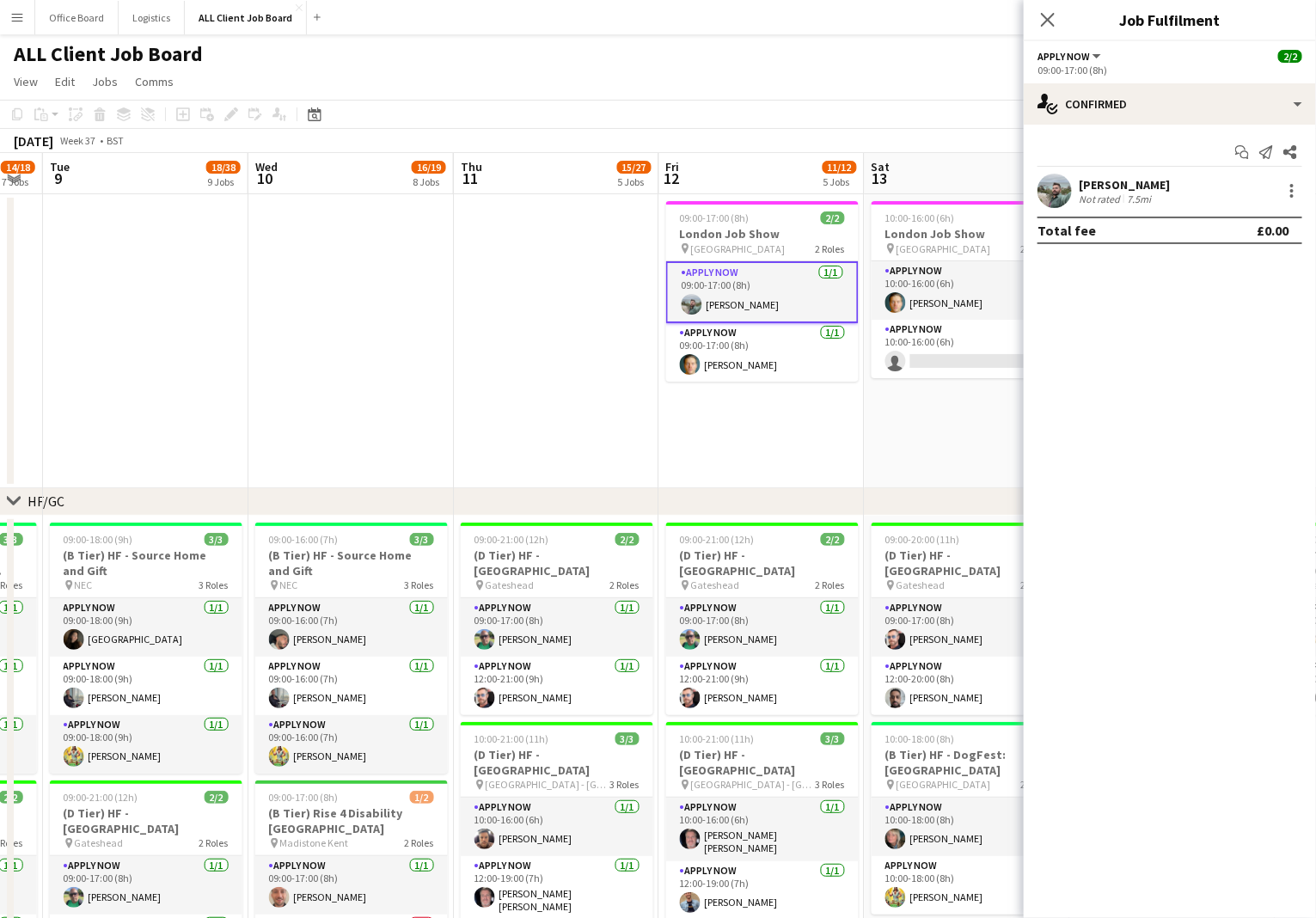
click at [1136, 187] on div "[PERSON_NAME]" at bounding box center [1124, 185] width 91 height 16
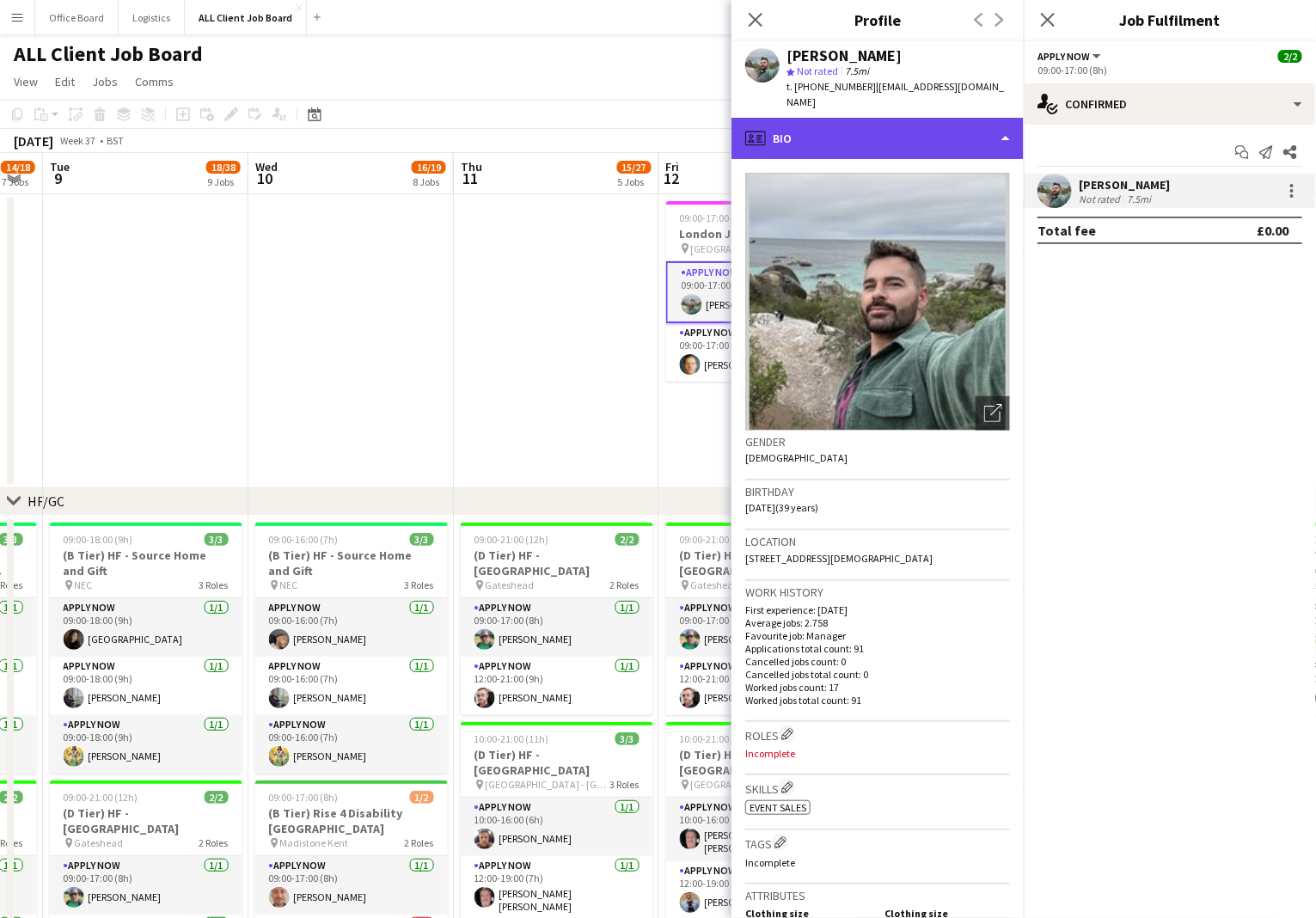
click at [935, 118] on div "profile Bio" at bounding box center [877, 138] width 292 height 41
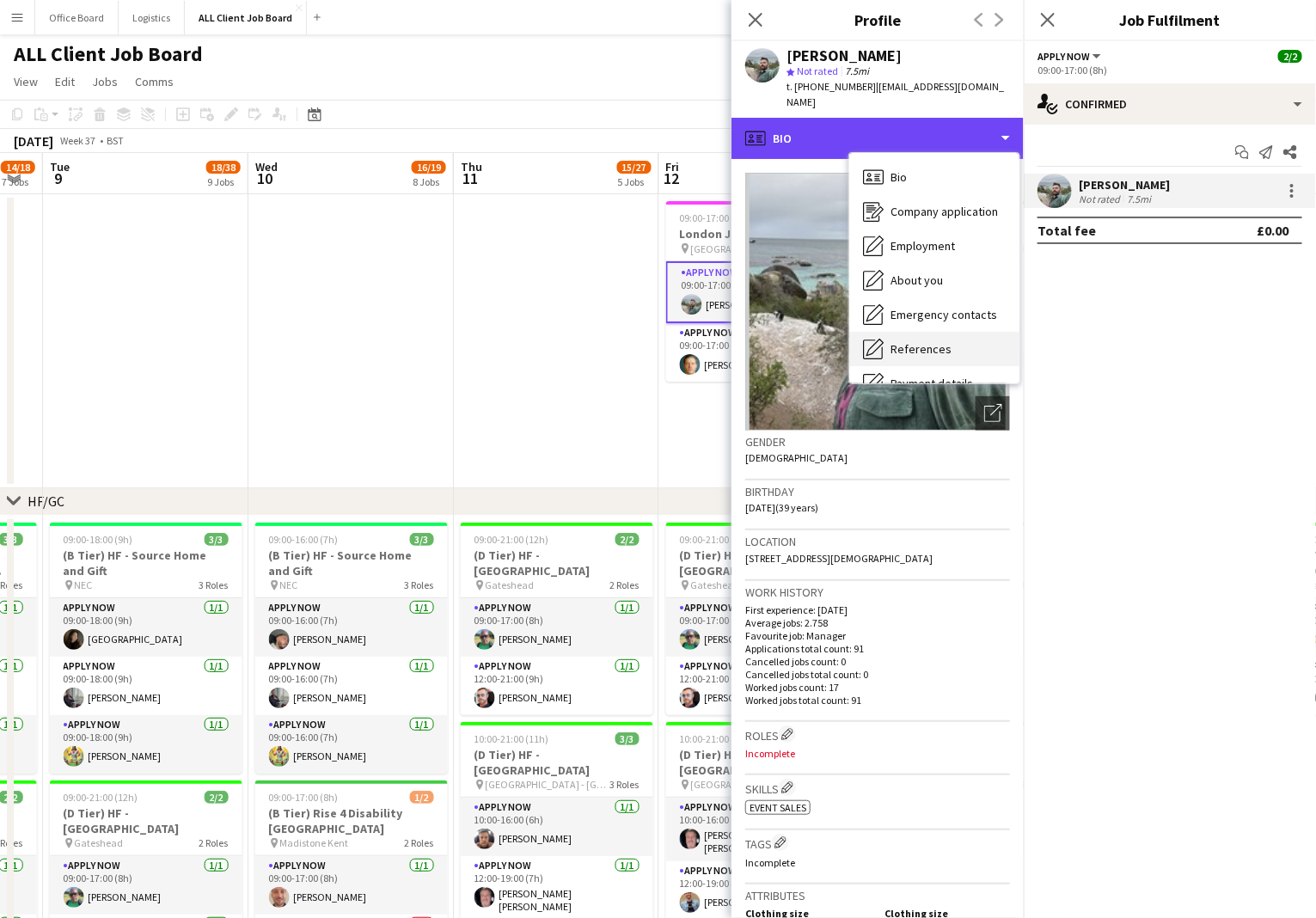
scroll to position [195, 0]
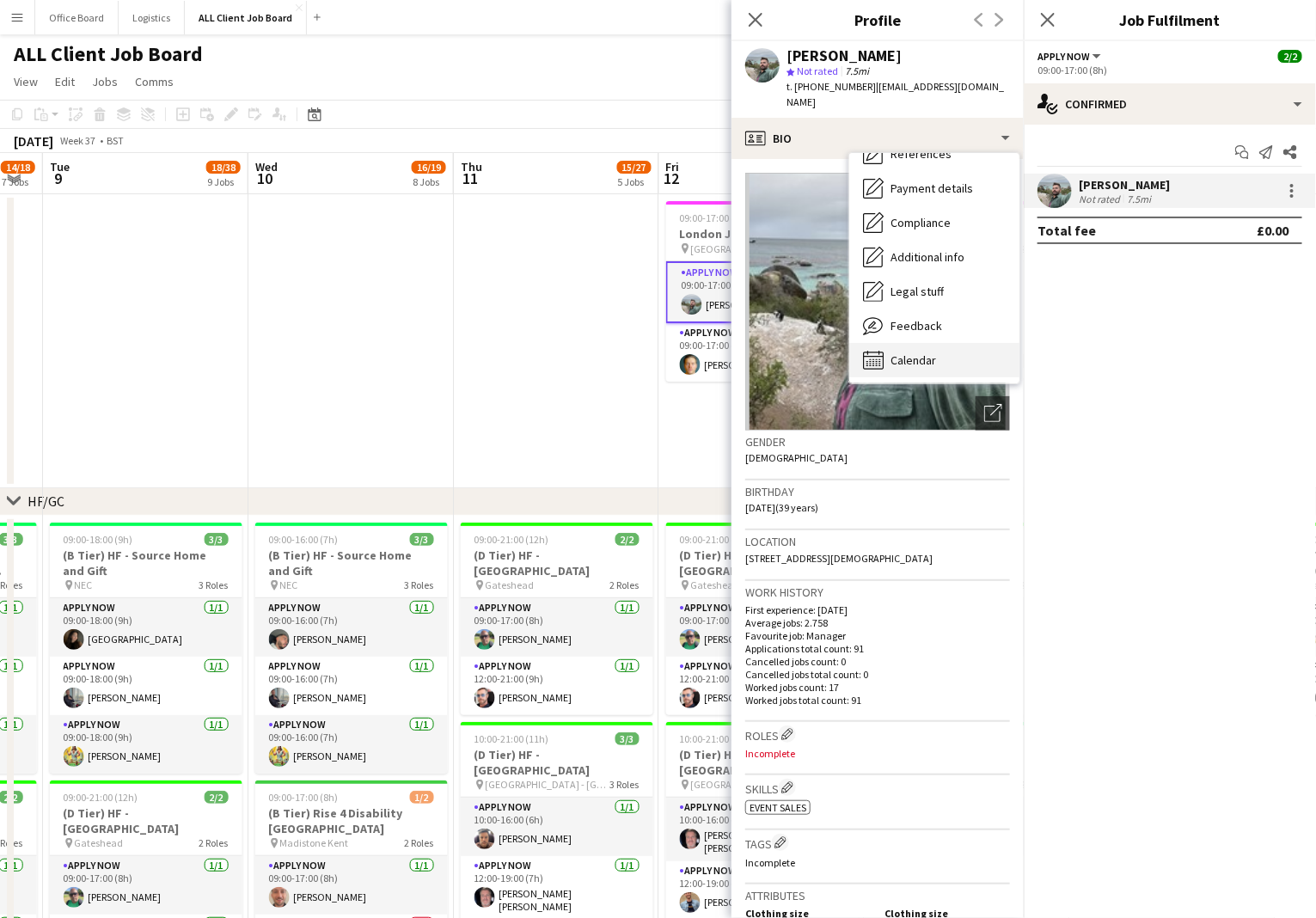
click at [916, 352] on span "Calendar" at bounding box center [913, 360] width 46 height 16
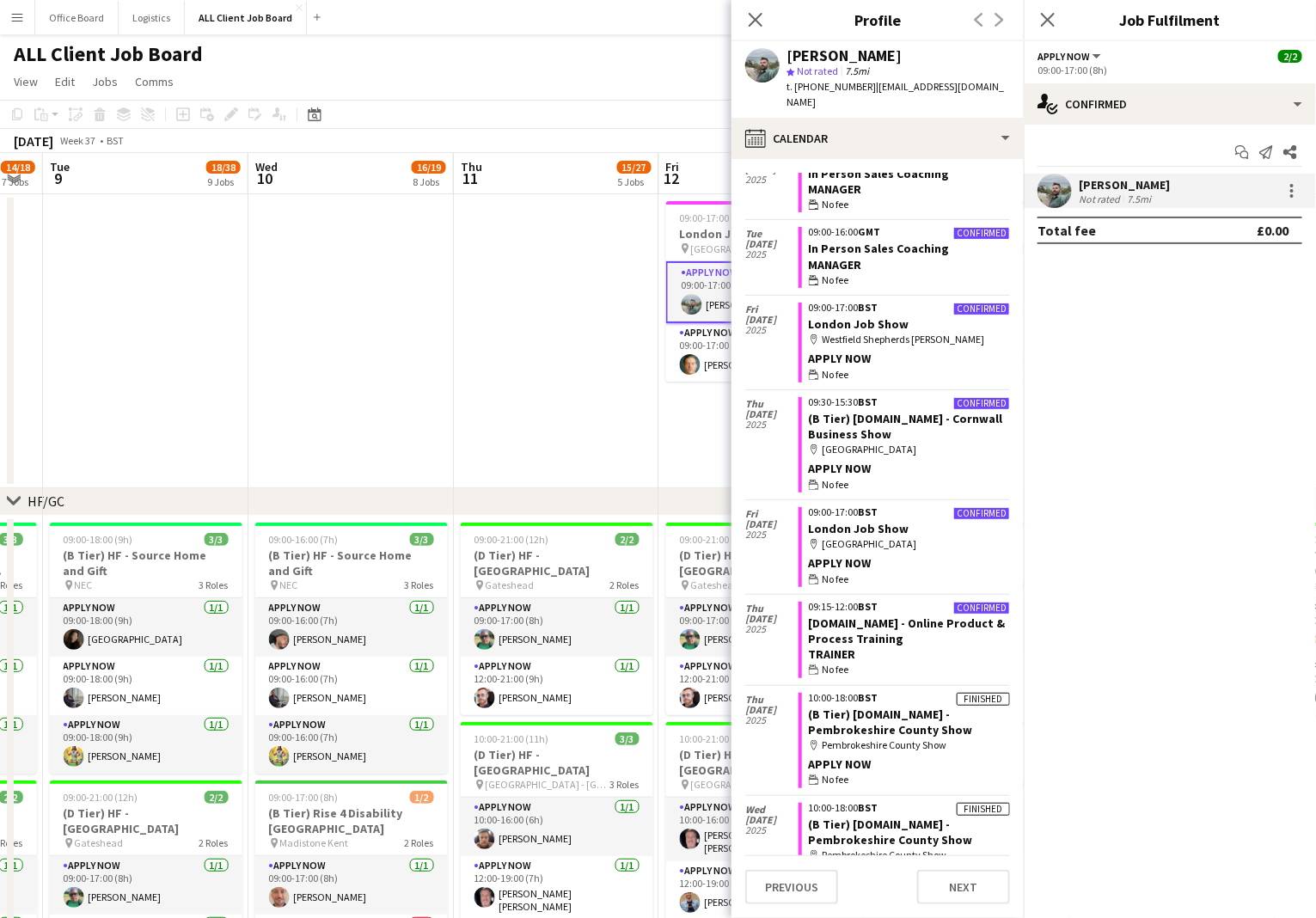
scroll to position [326, 0]
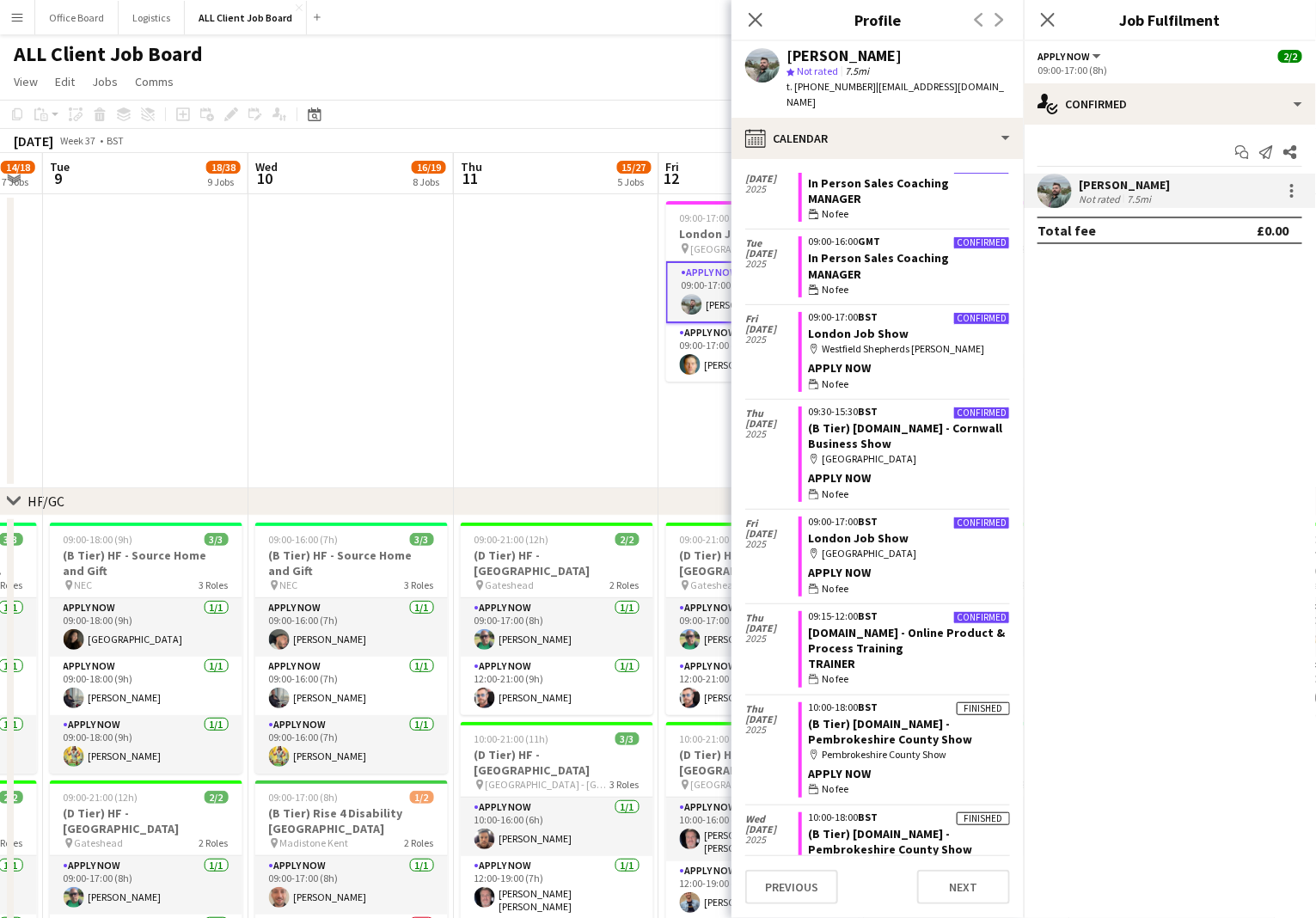
click at [588, 427] on app-date-cell at bounding box center [556, 341] width 205 height 294
